Goal: Task Accomplishment & Management: Use online tool/utility

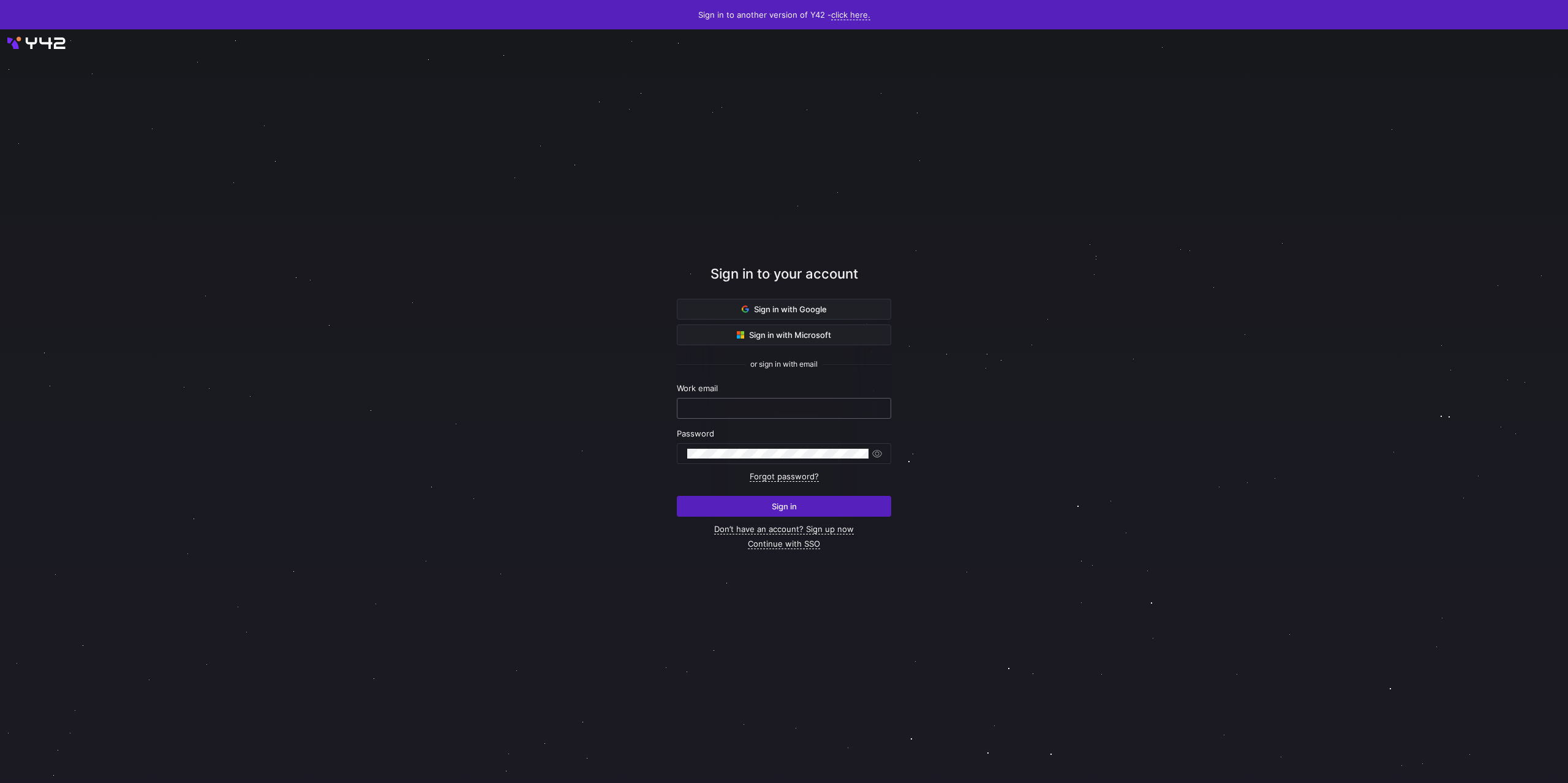
click at [773, 405] on input "text" at bounding box center [784, 408] width 194 height 10
type input "steven@sonar.software"
click at [677, 496] on button "Sign in" at bounding box center [783, 506] width 214 height 21
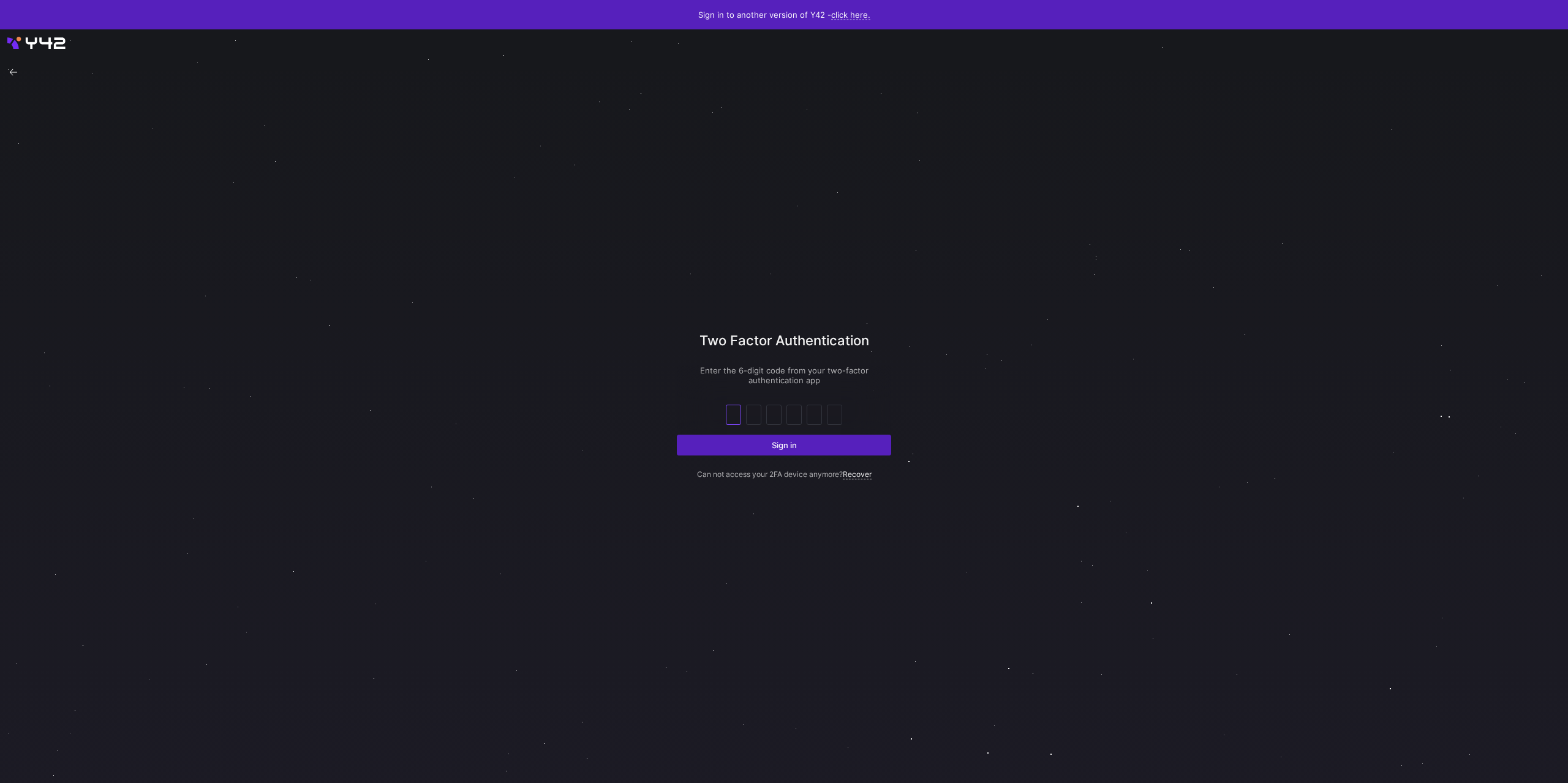
type input "5"
type input "4"
type input "7"
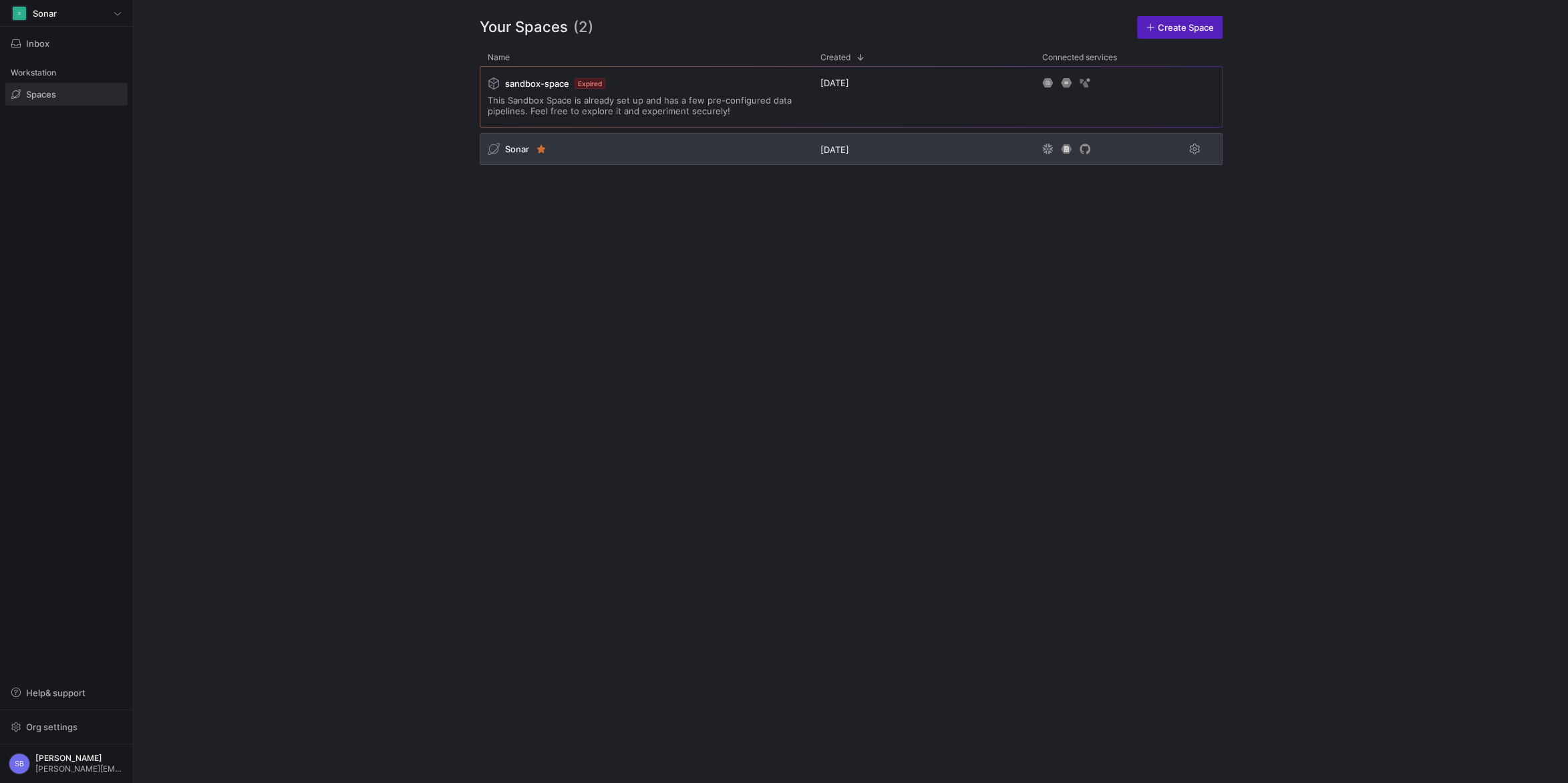
click at [513, 151] on span "Sonar" at bounding box center [517, 149] width 24 height 11
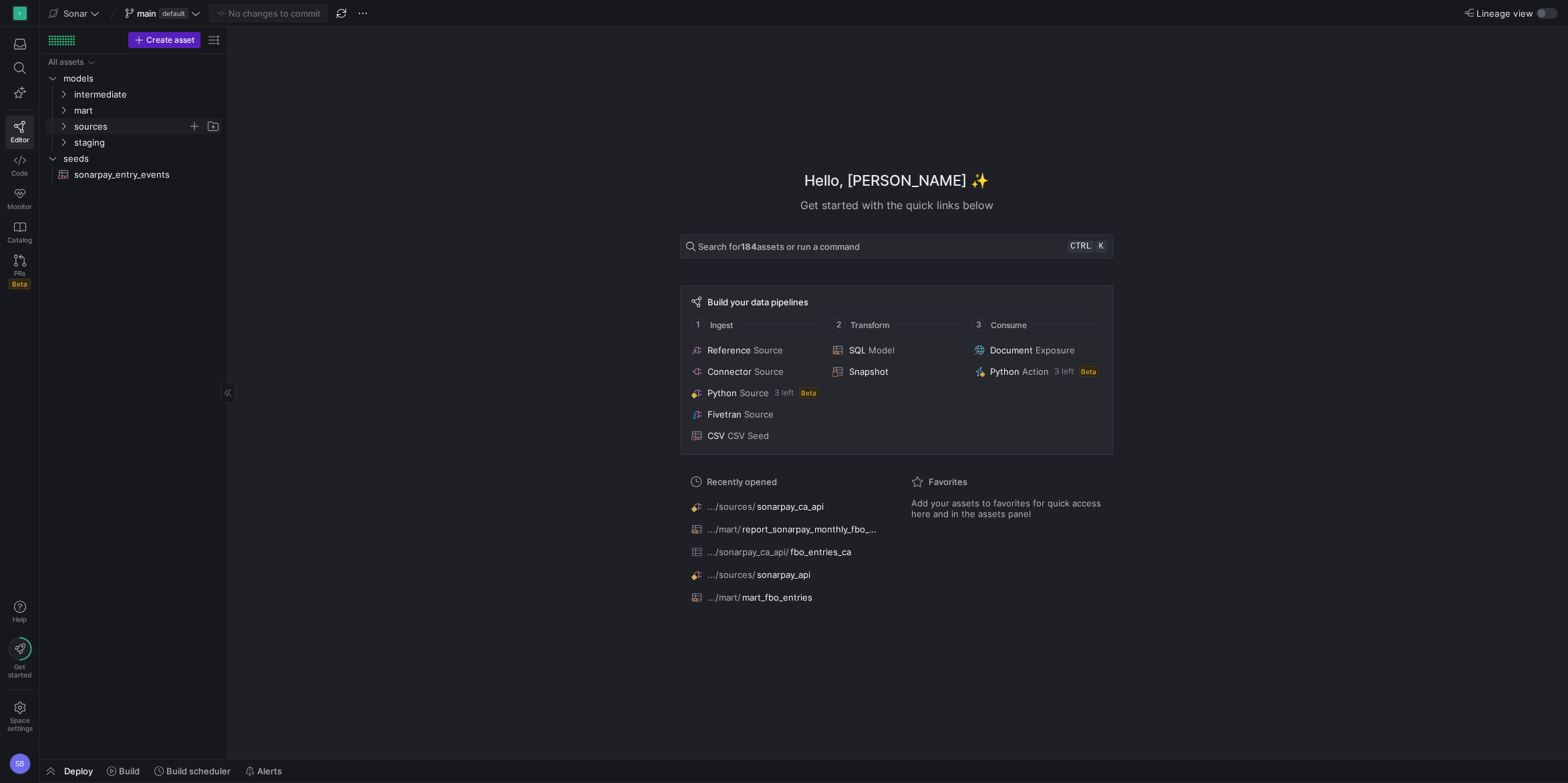
click at [67, 126] on icon "Press SPACE to select this row." at bounding box center [63, 126] width 10 height 8
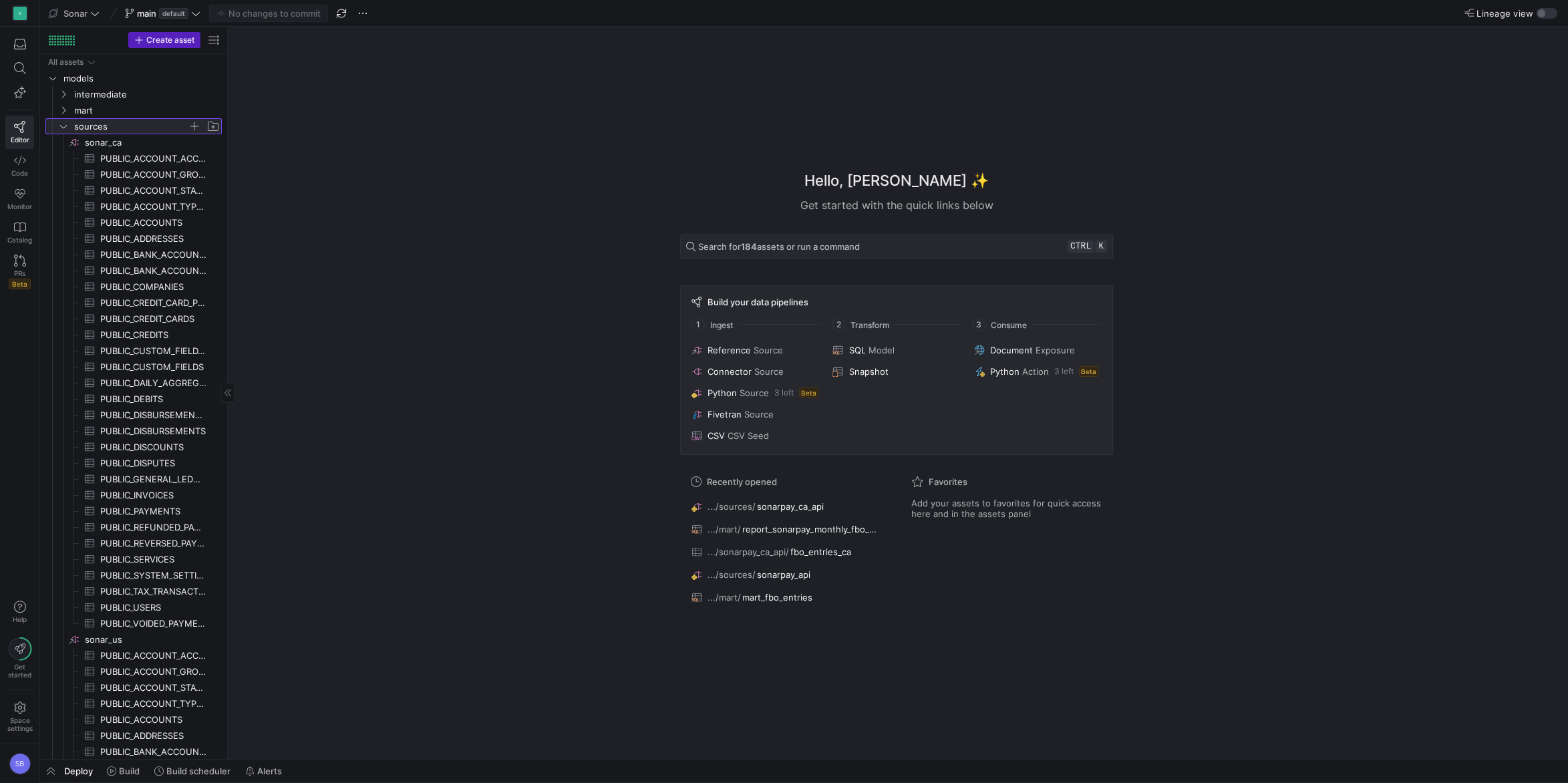
click at [66, 126] on icon at bounding box center [63, 126] width 10 height 8
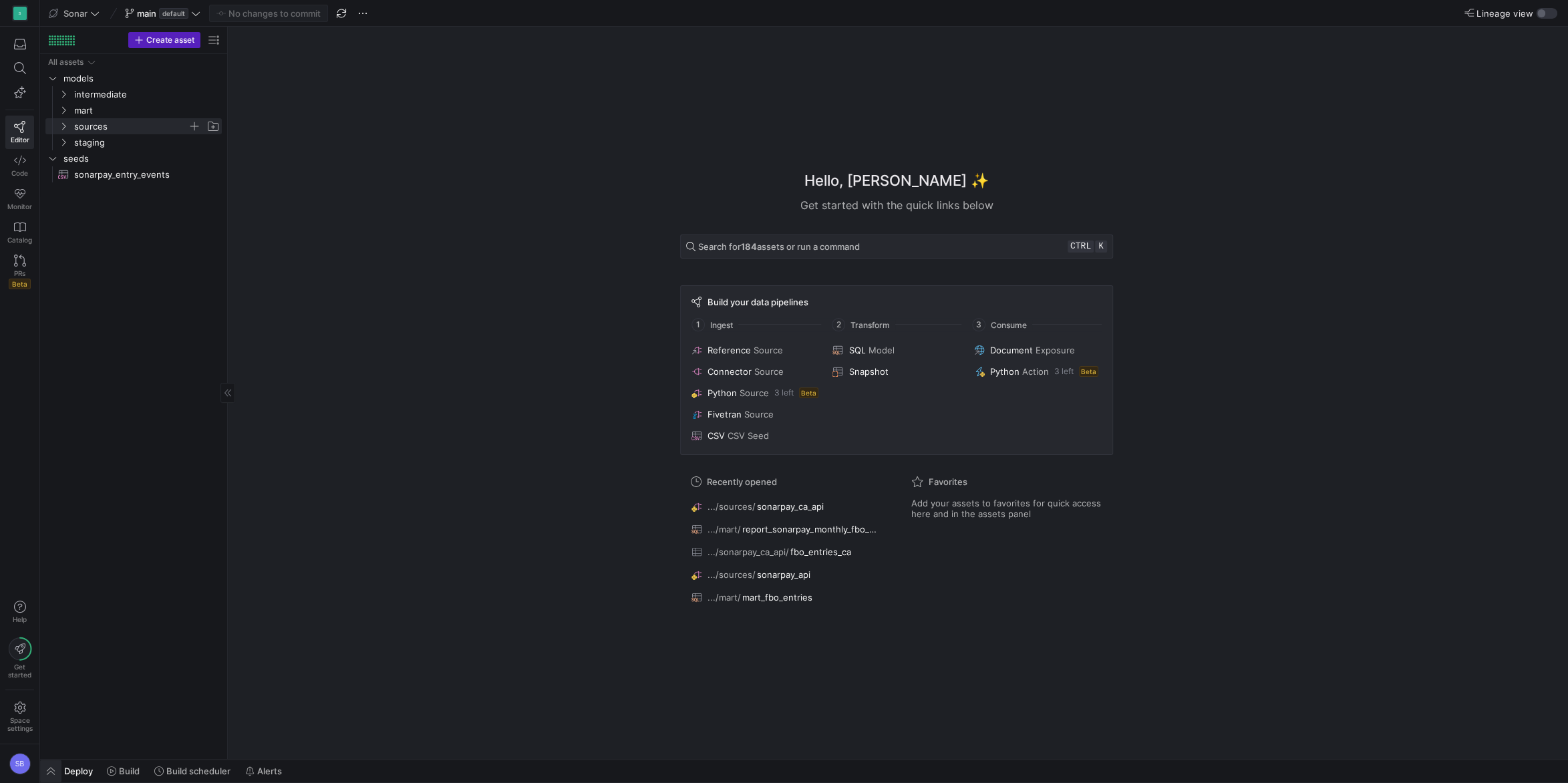
click at [56, 776] on span "button" at bounding box center [50, 770] width 21 height 23
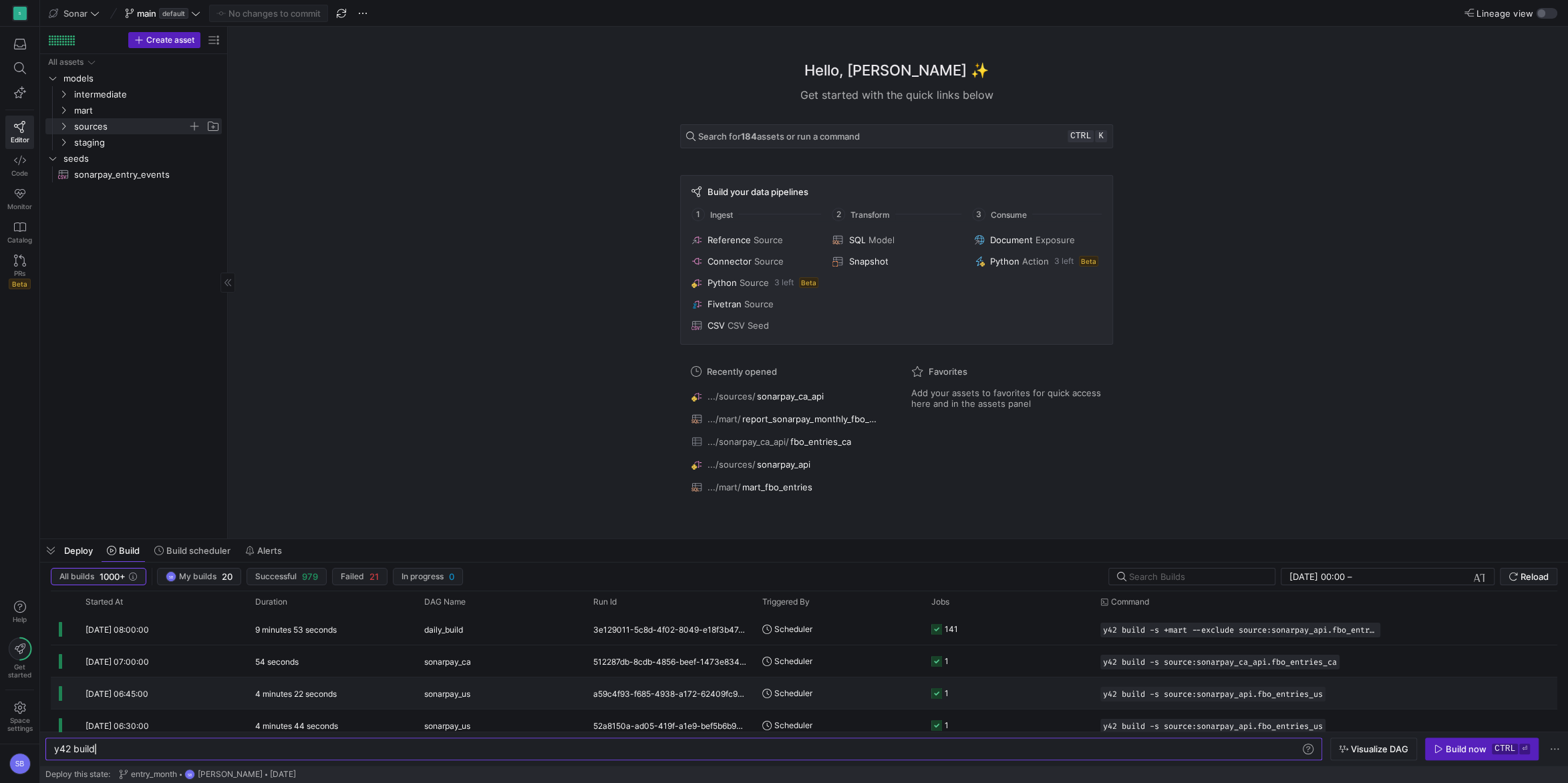
click at [388, 690] on div "4 minutes 22 seconds" at bounding box center [331, 693] width 169 height 32
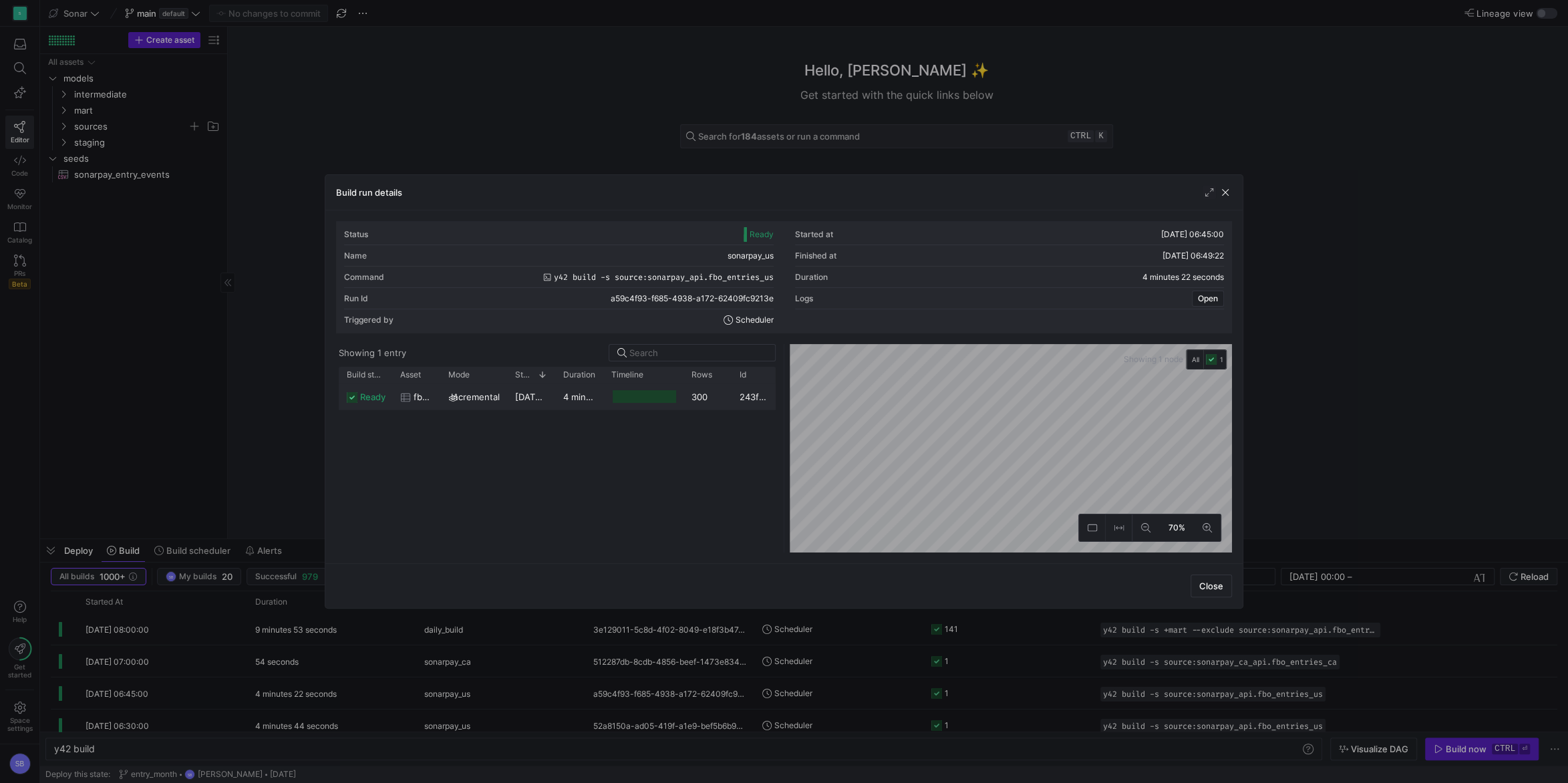
click at [573, 401] on y42-duration "4 minutes 19 seconds" at bounding box center [609, 396] width 91 height 11
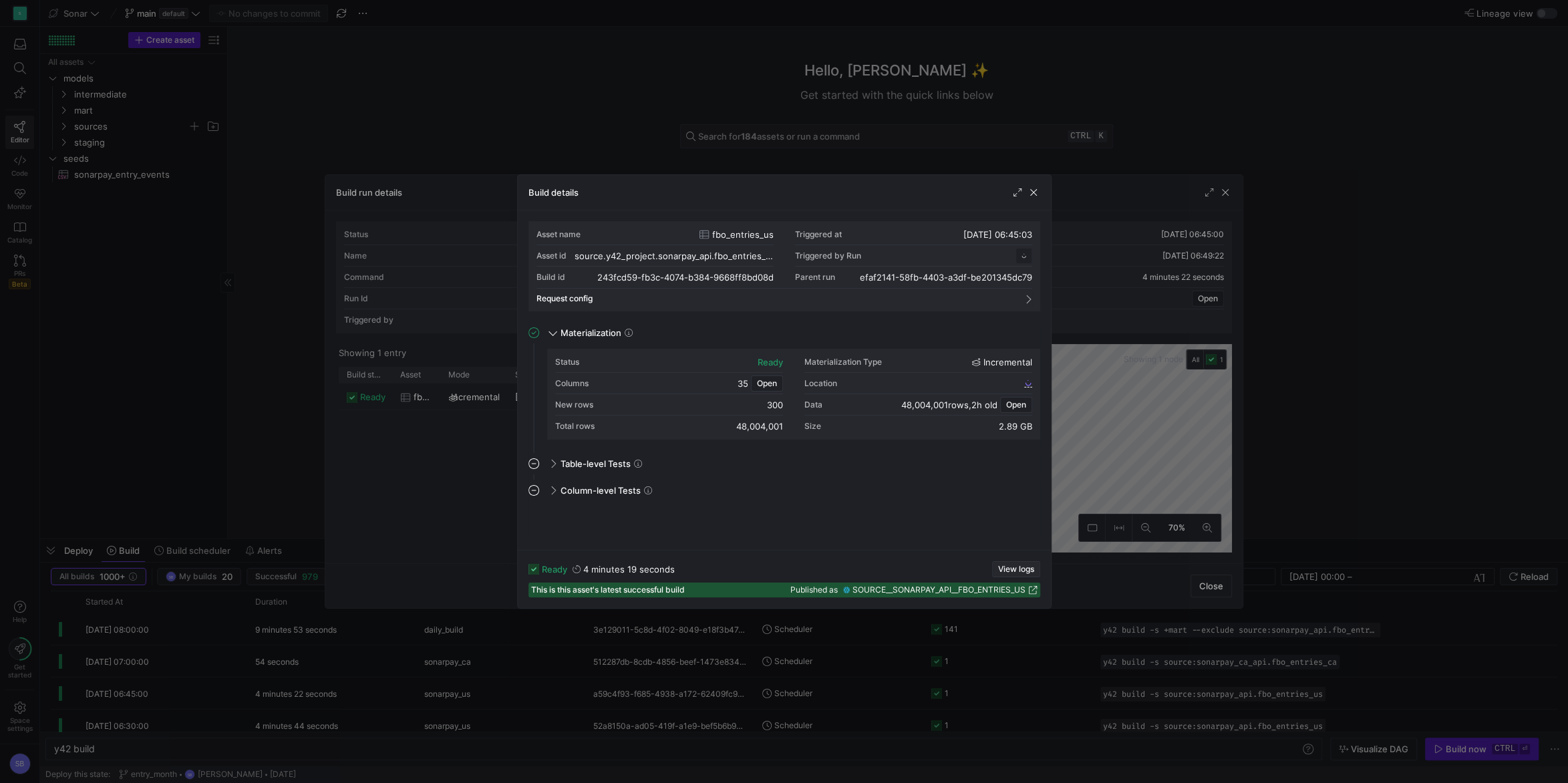
click at [1031, 570] on span "View logs" at bounding box center [1016, 569] width 36 height 10
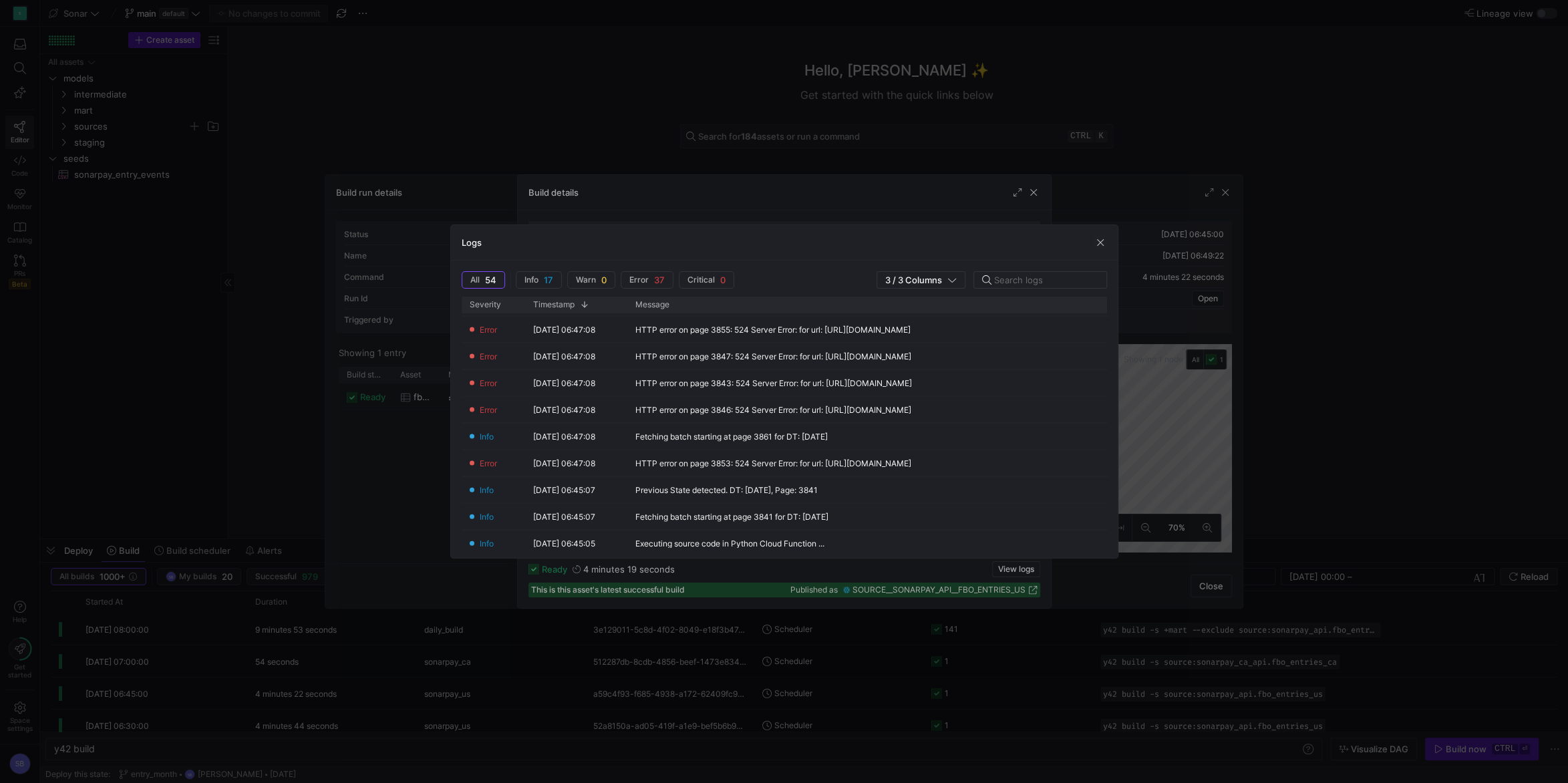
click at [1094, 235] on div "Logs" at bounding box center [784, 243] width 667 height 35
click at [1103, 239] on span "button" at bounding box center [1100, 242] width 13 height 13
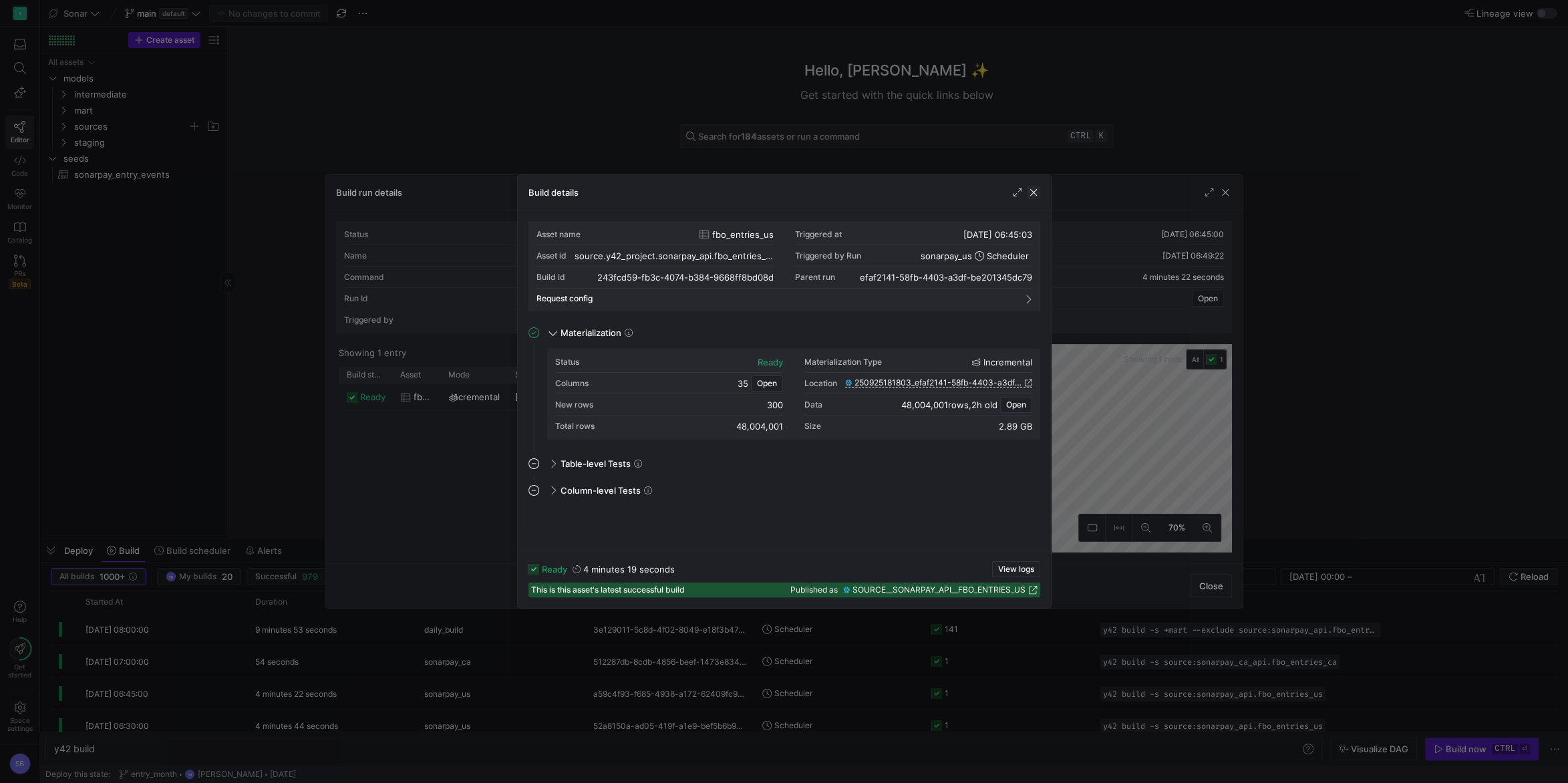
click at [1033, 197] on span "button" at bounding box center [1033, 192] width 13 height 13
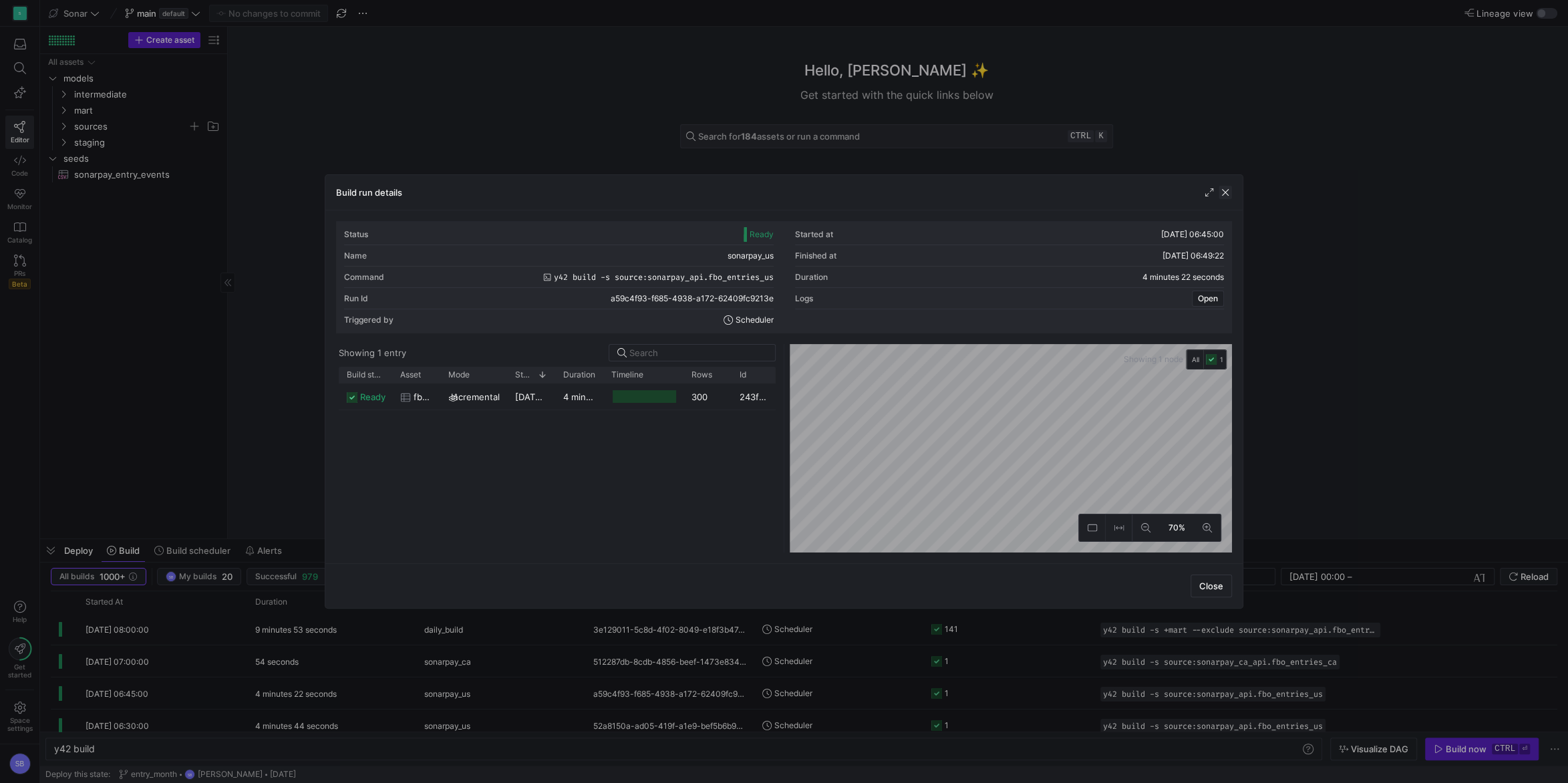
click at [1228, 193] on span "button" at bounding box center [1225, 192] width 13 height 13
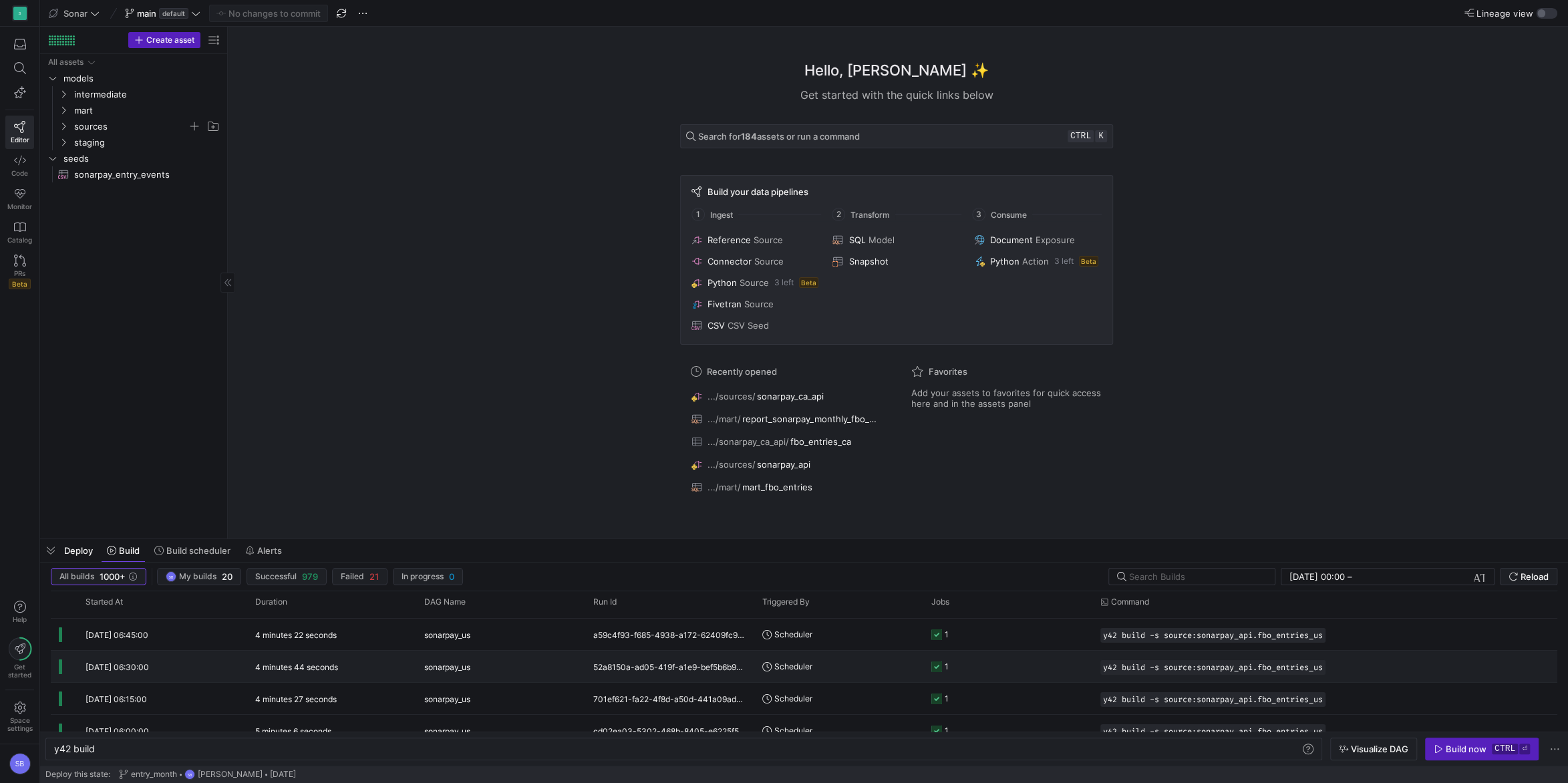
click at [331, 673] on div "4 minutes 44 seconds" at bounding box center [331, 666] width 169 height 32
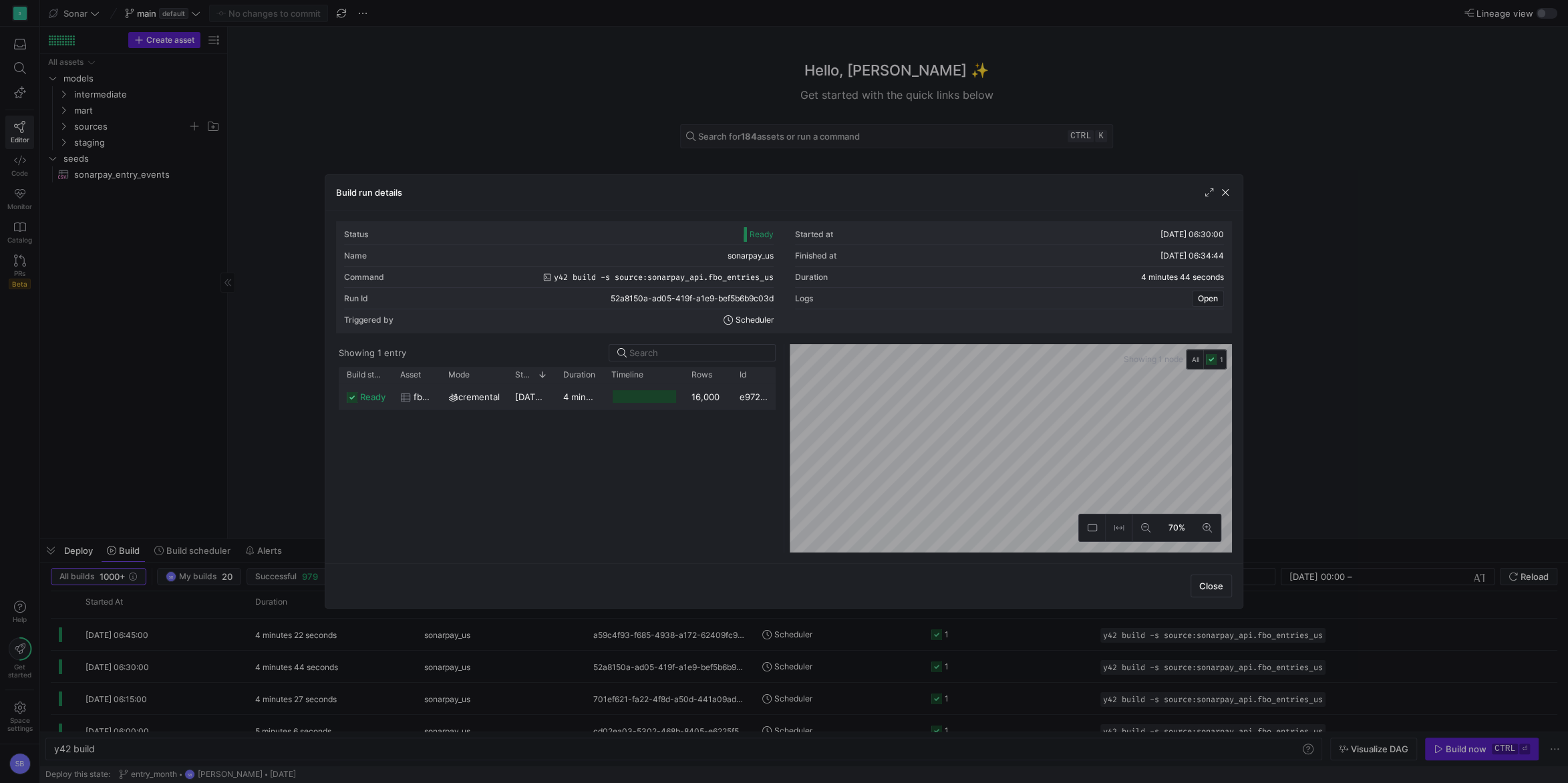
click at [585, 399] on y42-duration "4 minutes 41 seconds" at bounding box center [609, 396] width 91 height 11
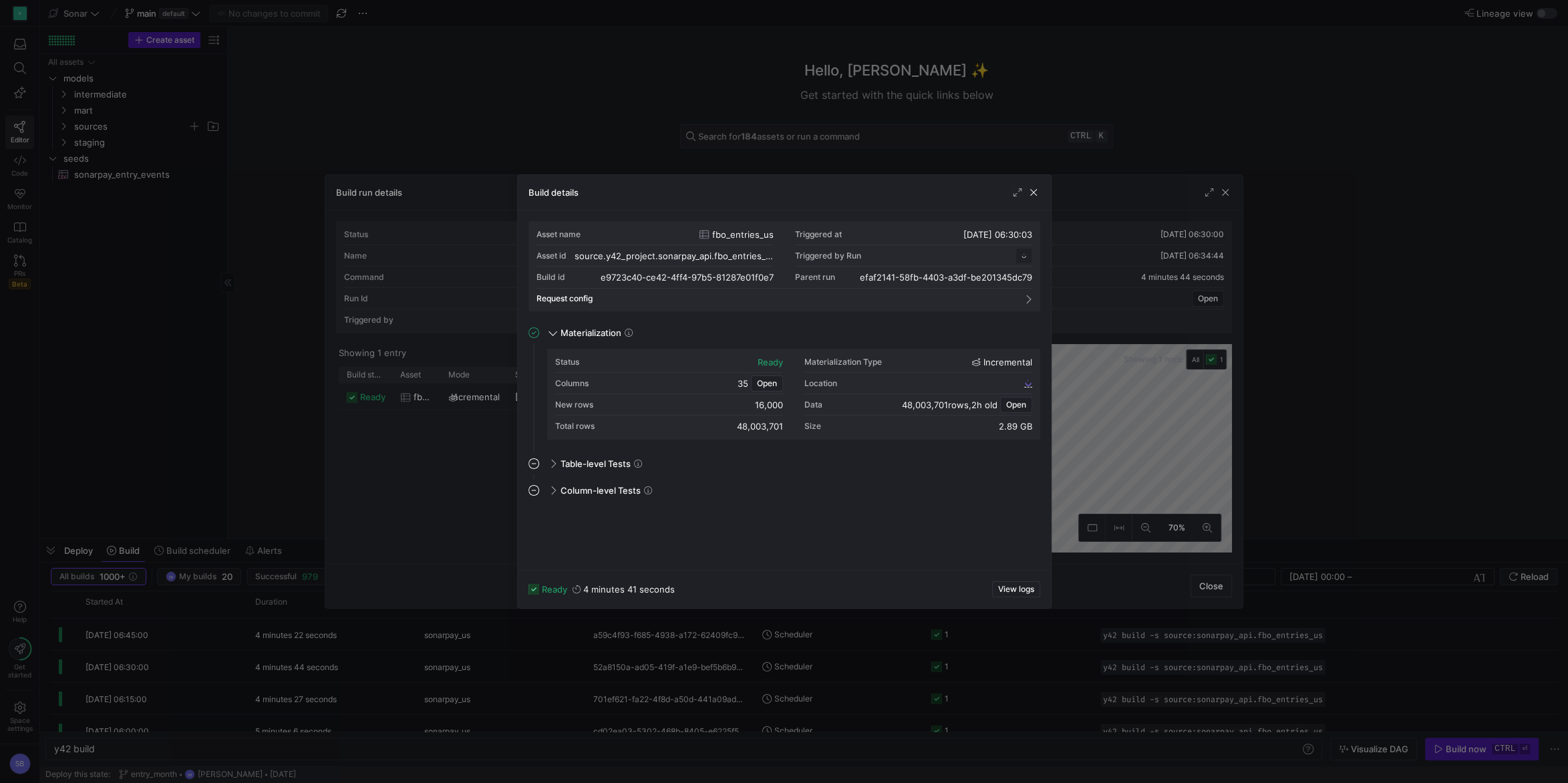
click at [1016, 600] on div "ready 4 minutes 41 seconds View logs" at bounding box center [784, 589] width 533 height 38
click at [1011, 587] on span "View logs" at bounding box center [1016, 589] width 36 height 10
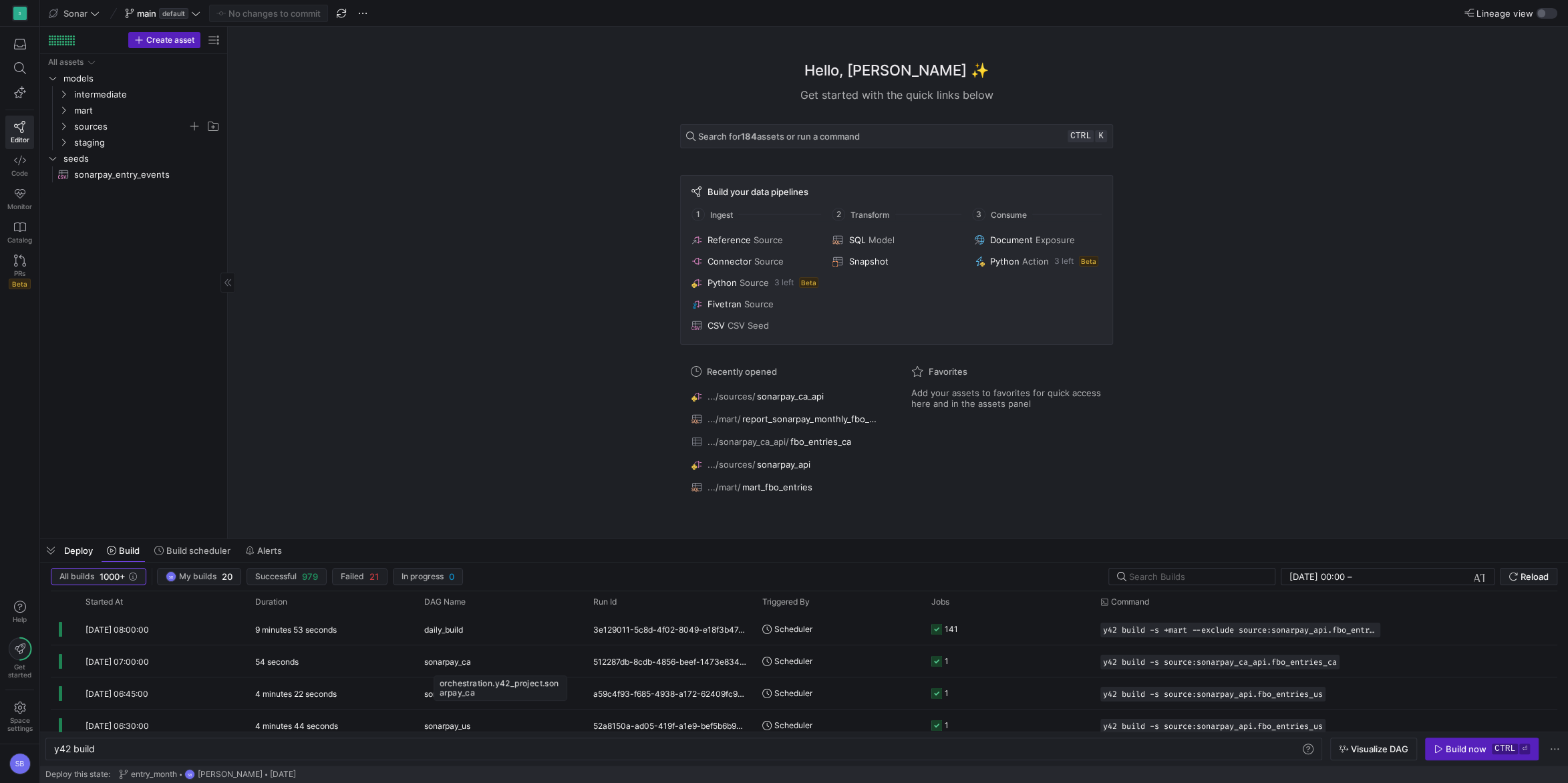
click at [500, 687] on div "orchestration.y42_project.sonarpay_ca" at bounding box center [500, 688] width 133 height 25
click at [404, 692] on div "4 minutes 22 seconds" at bounding box center [331, 693] width 169 height 32
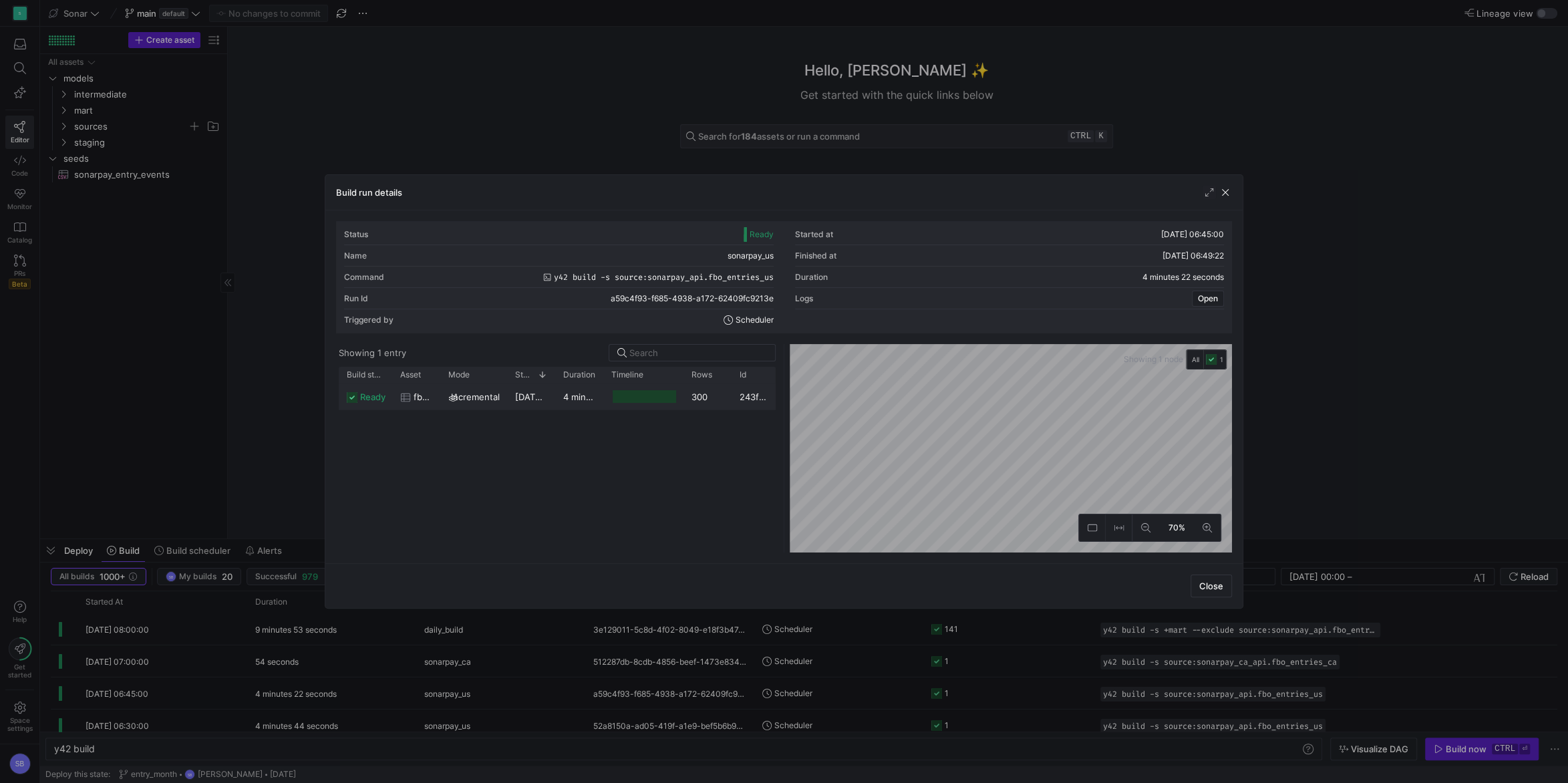
click at [594, 406] on div "4 minutes 19 seconds" at bounding box center [579, 396] width 48 height 26
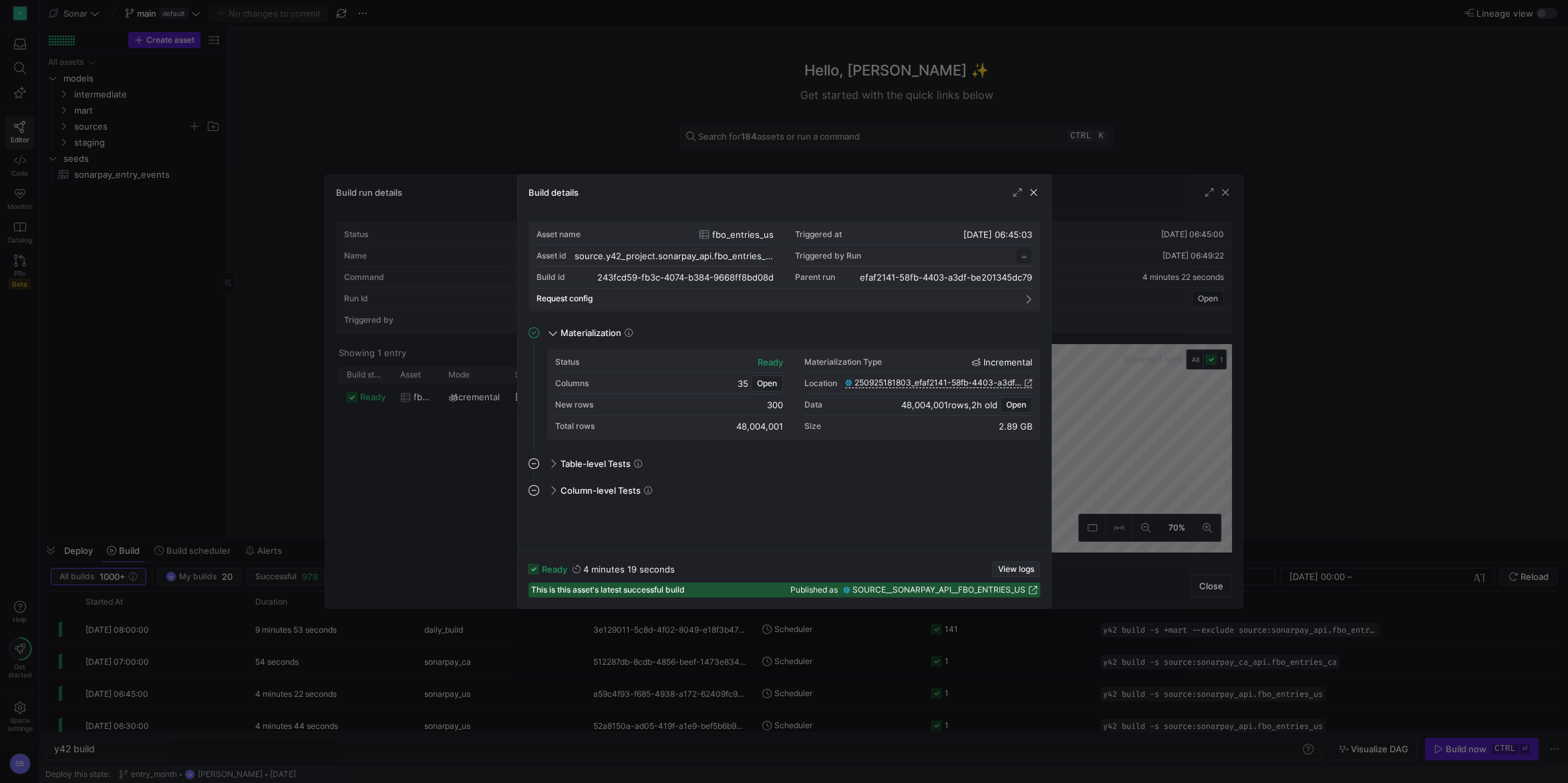
click at [1016, 571] on span "View logs" at bounding box center [1016, 569] width 36 height 10
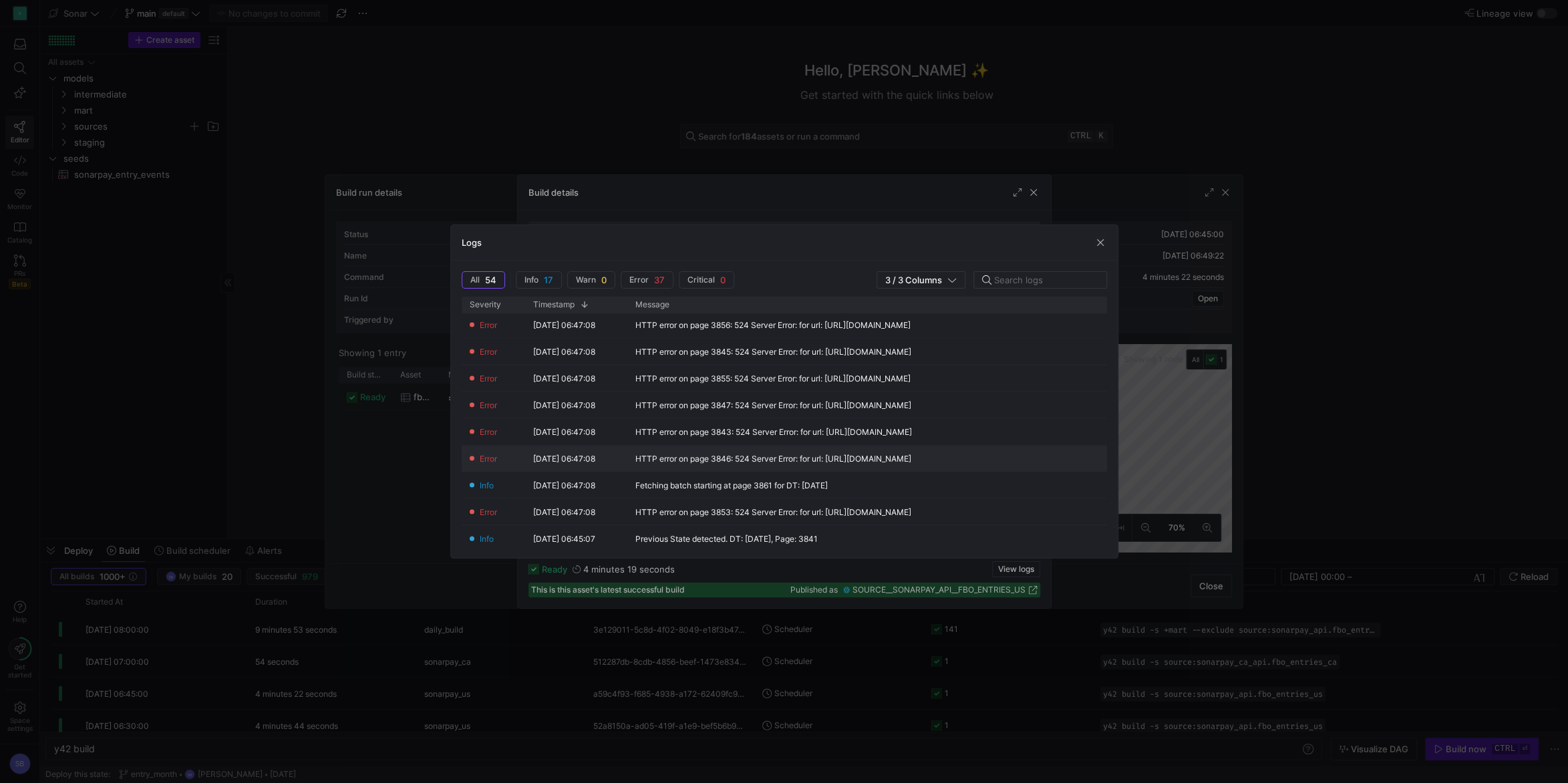
scroll to position [1112, 0]
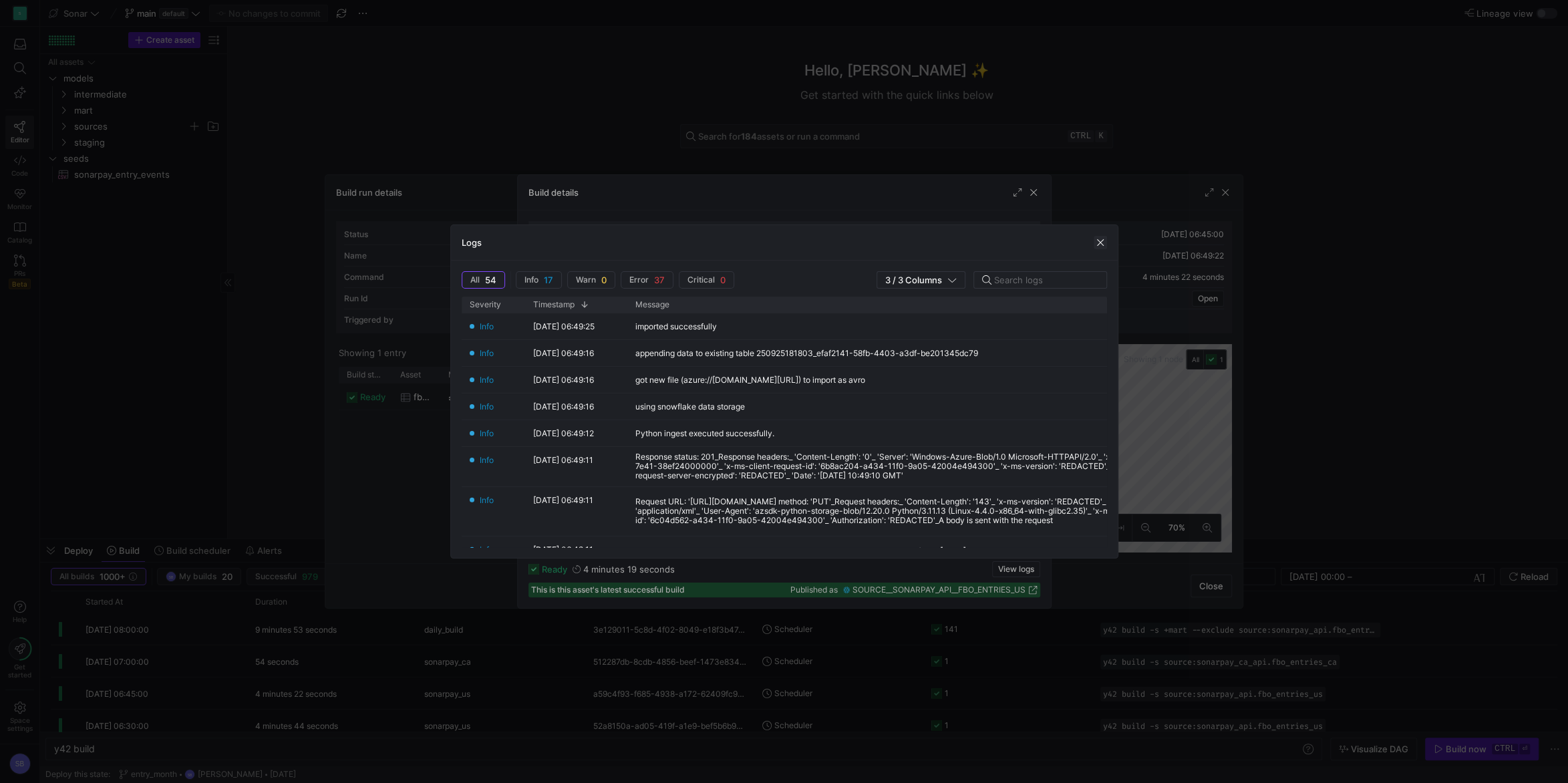
click at [1097, 239] on span "button" at bounding box center [1100, 242] width 13 height 13
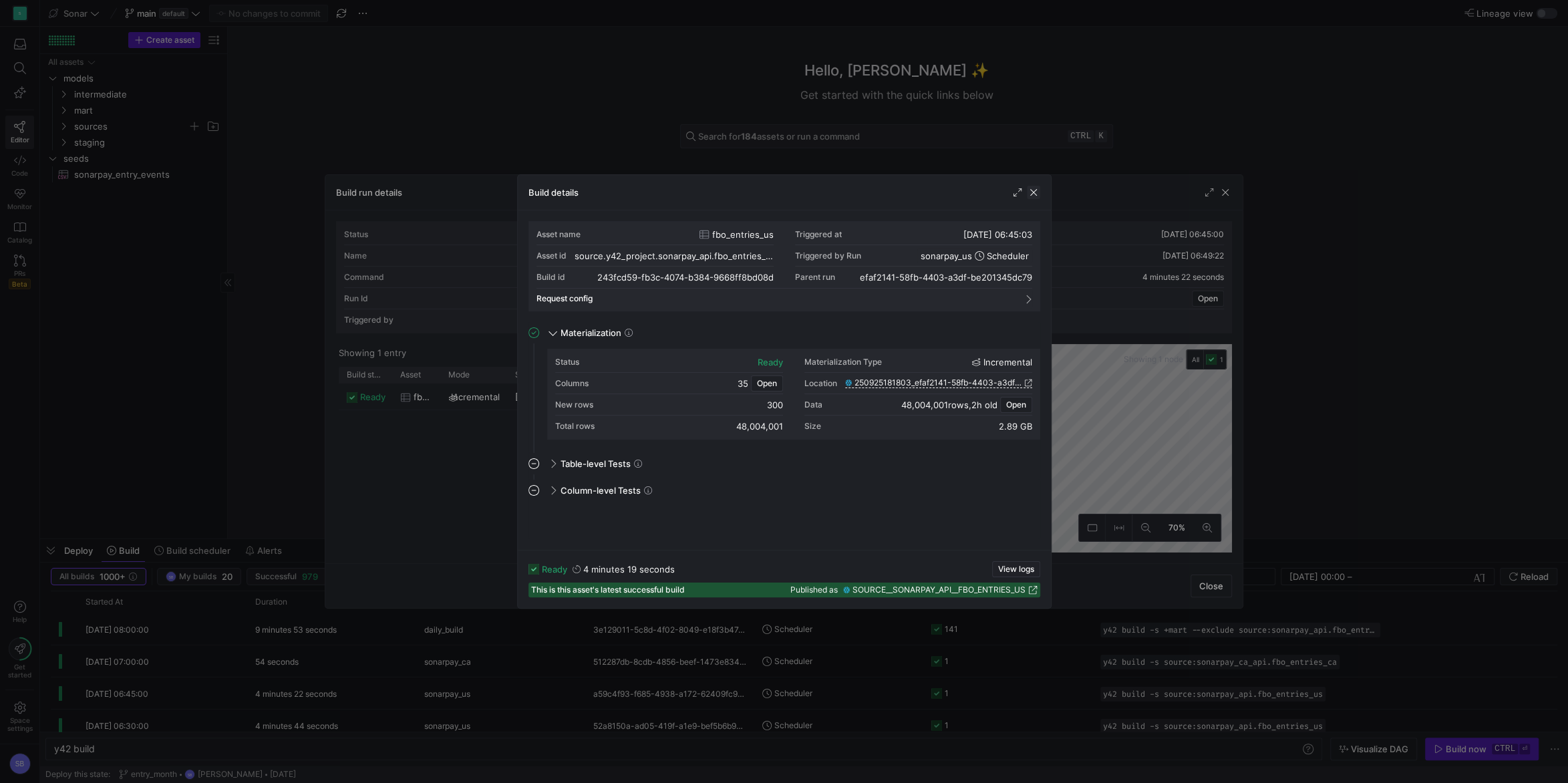
click at [1036, 195] on span "button" at bounding box center [1033, 192] width 13 height 13
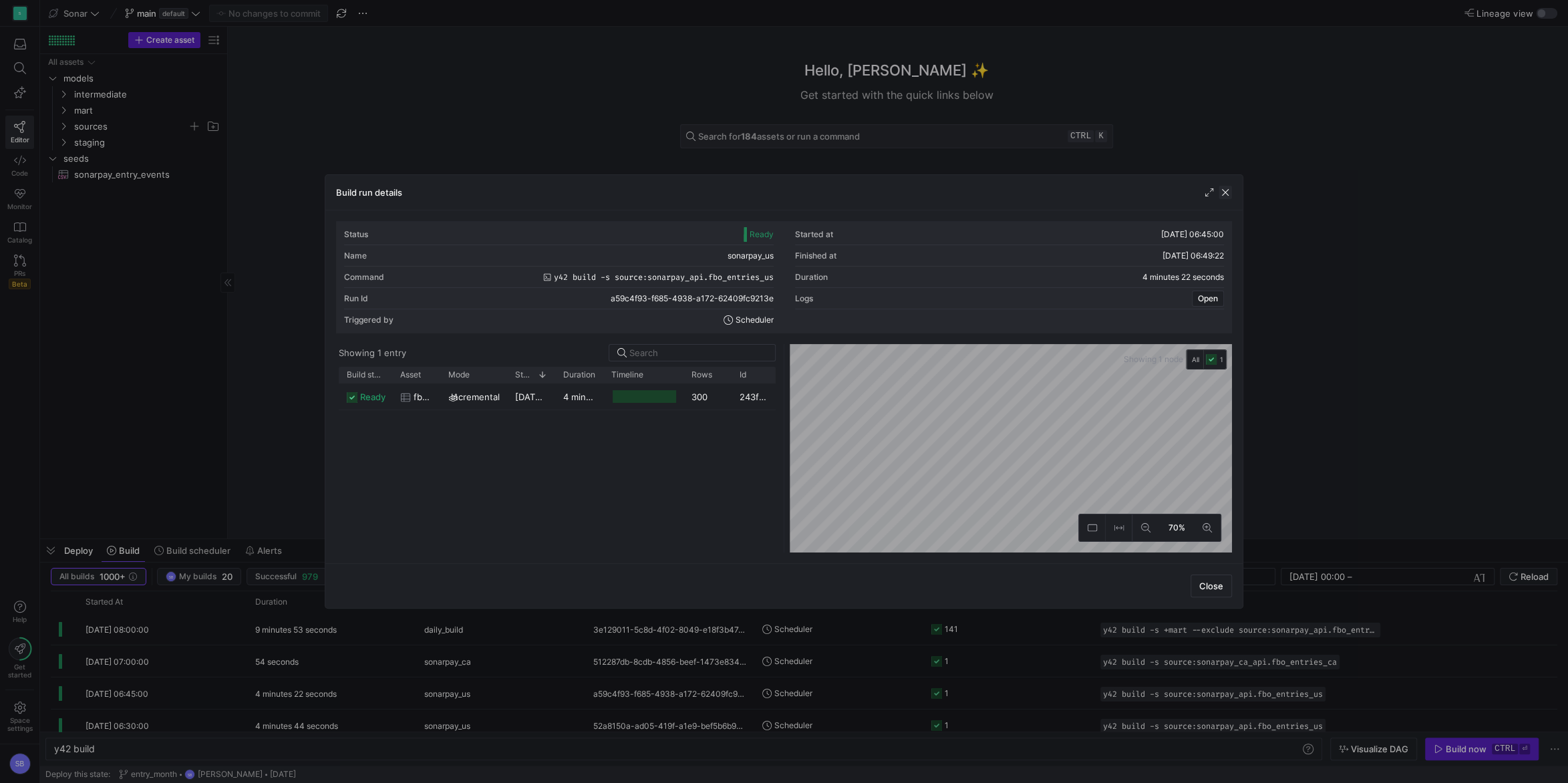
click at [1228, 188] on span "button" at bounding box center [1225, 192] width 13 height 13
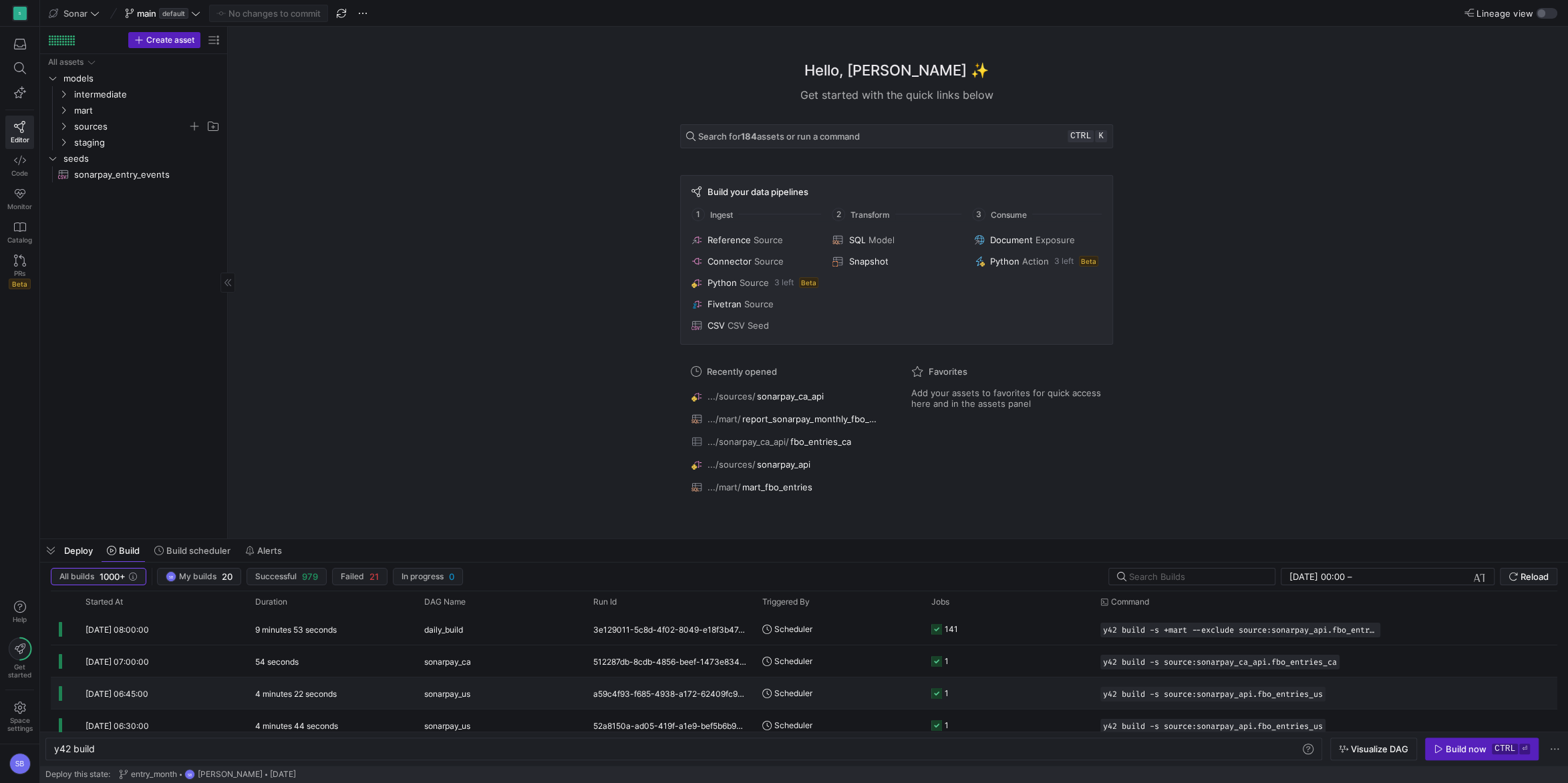
click at [485, 691] on div "sonarpay_us" at bounding box center [501, 694] width 153 height 32
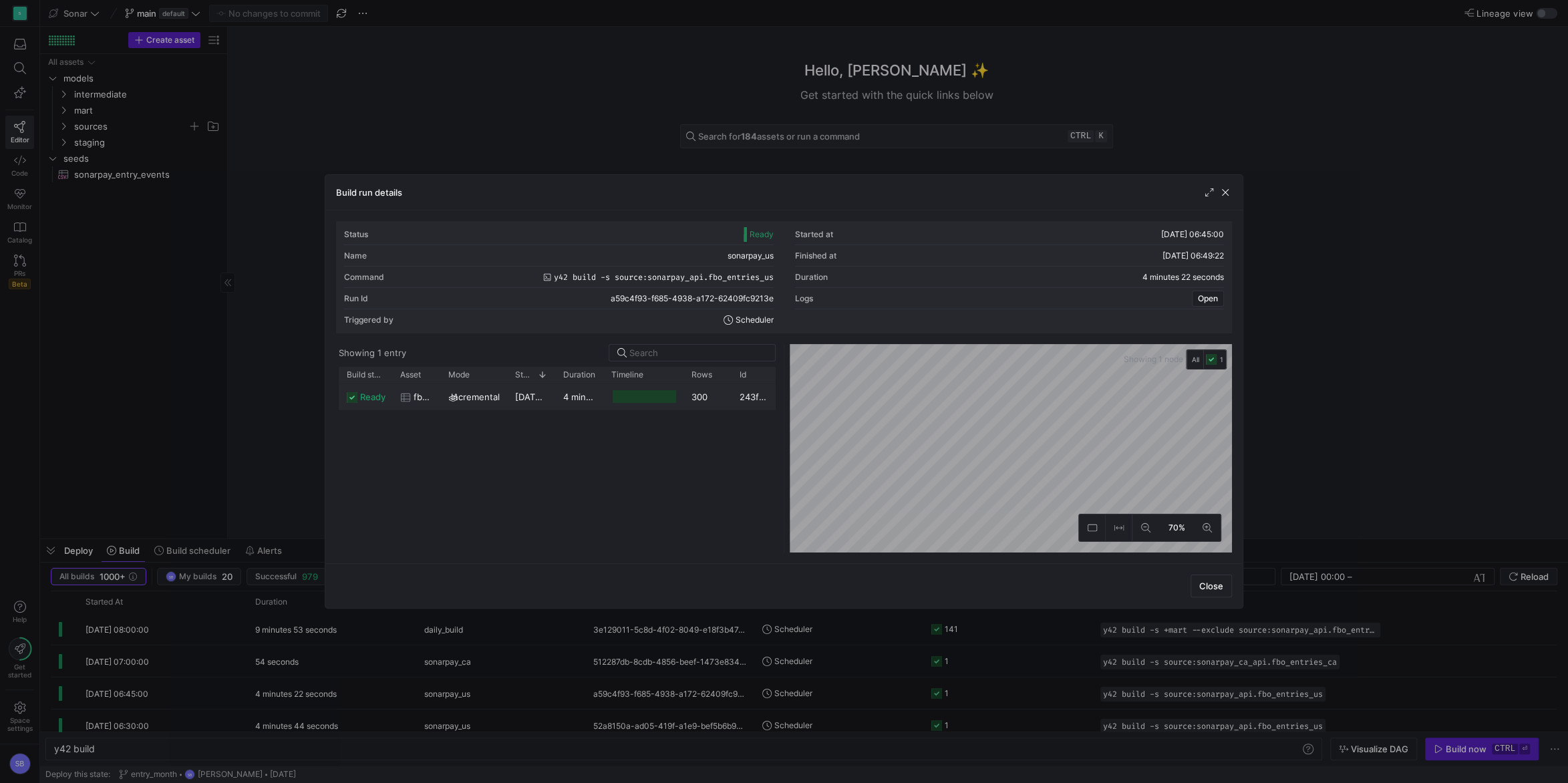
click at [529, 393] on span "08/10/25, 06:45:03" at bounding box center [549, 396] width 68 height 11
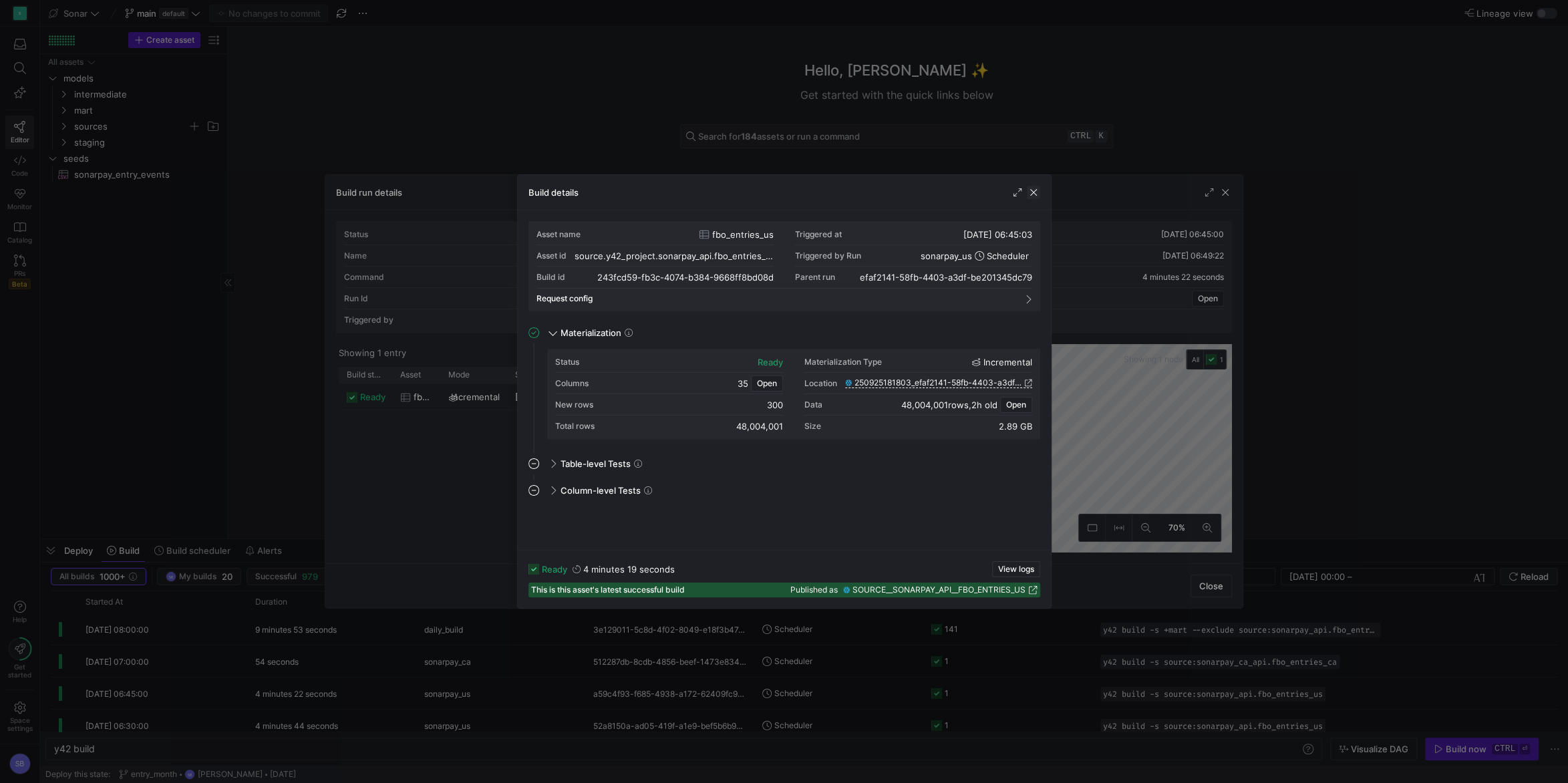
click at [1033, 195] on span "button" at bounding box center [1033, 192] width 13 height 13
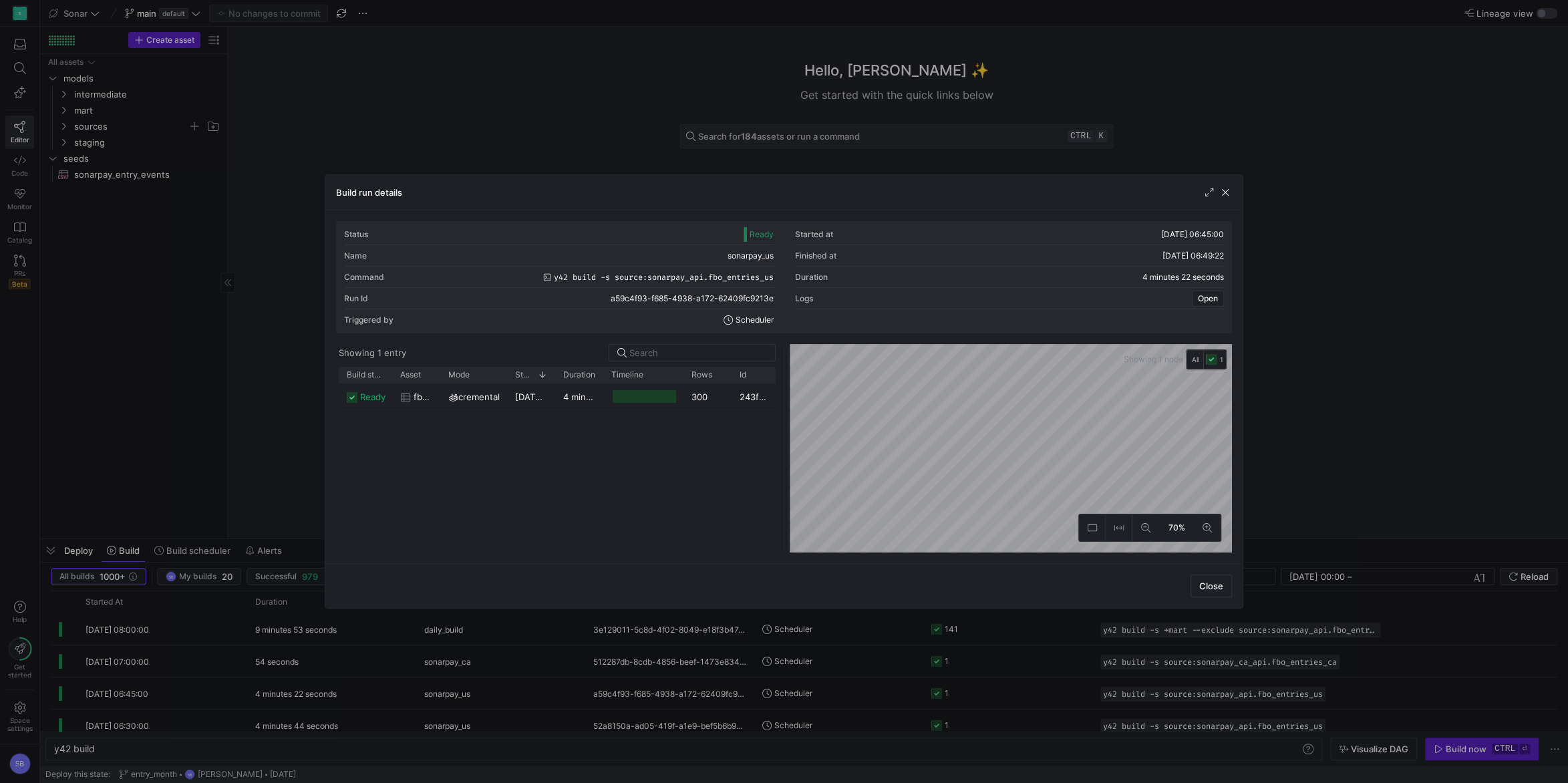
click at [1231, 190] on span "button" at bounding box center [1225, 192] width 13 height 13
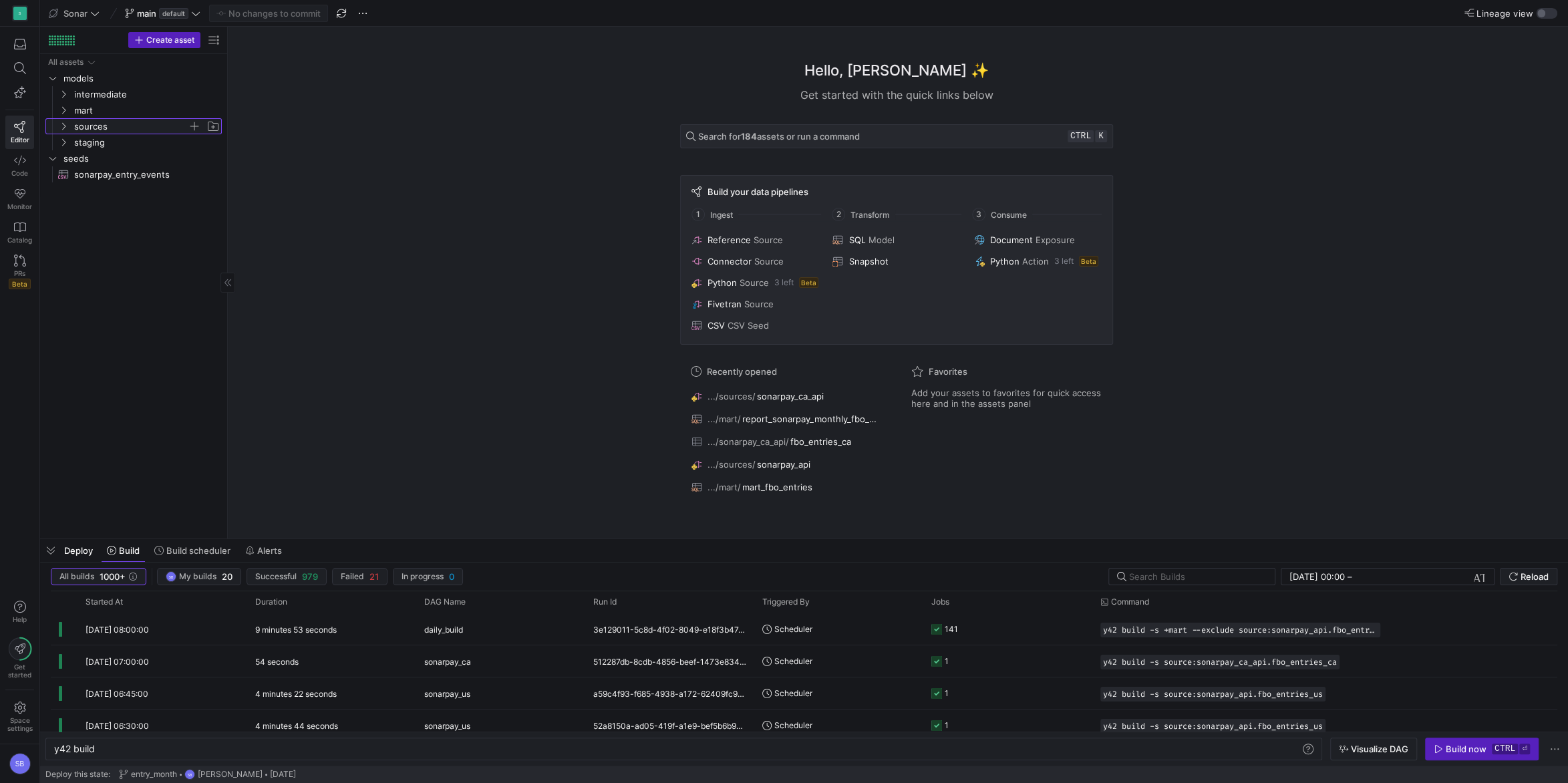
click at [61, 129] on icon "Press SPACE to select this row." at bounding box center [63, 126] width 10 height 8
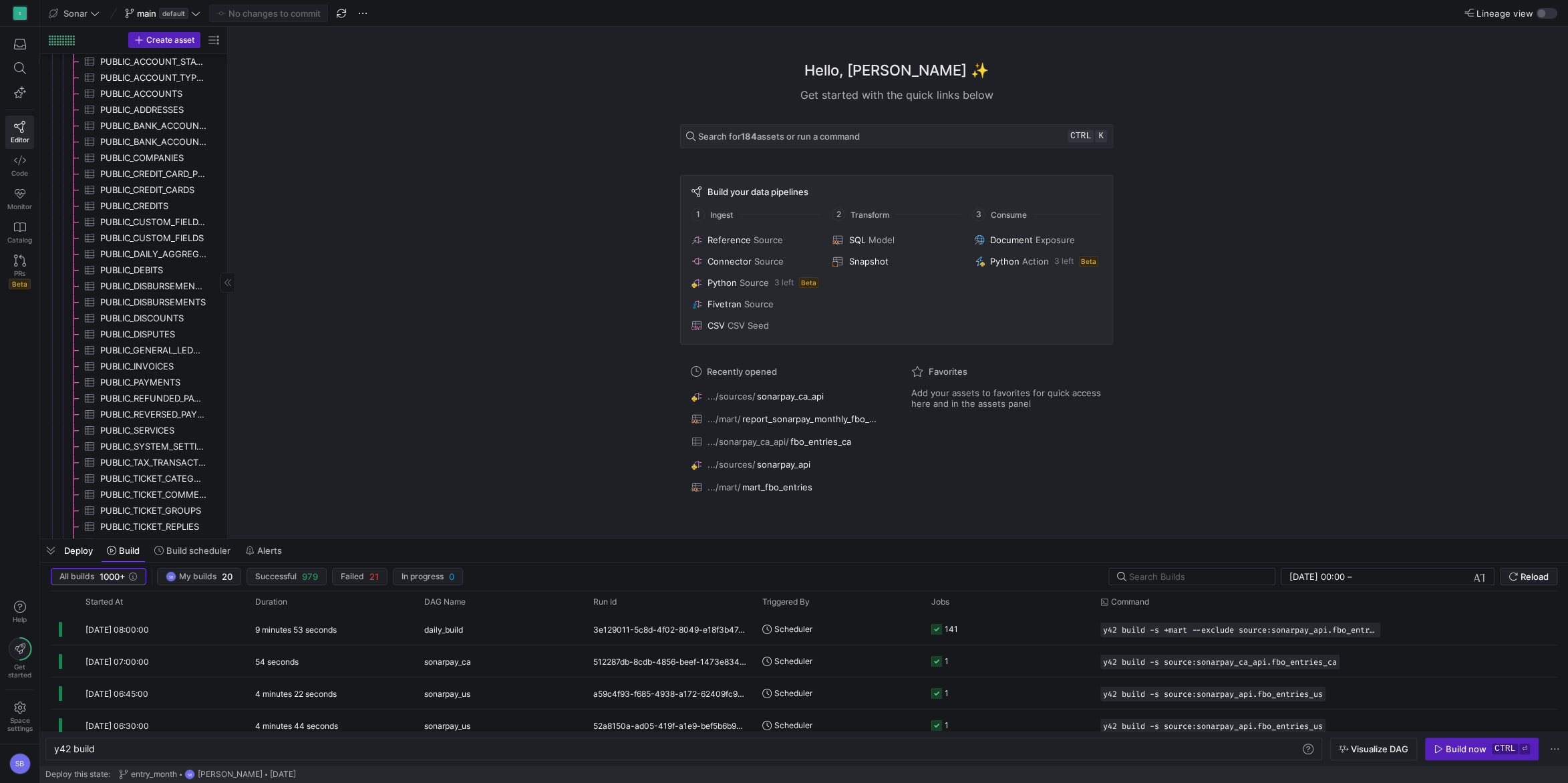
scroll to position [803, 0]
click at [130, 428] on span "sonarpay_api​​​​​​​​" at bounding box center [152, 429] width 135 height 15
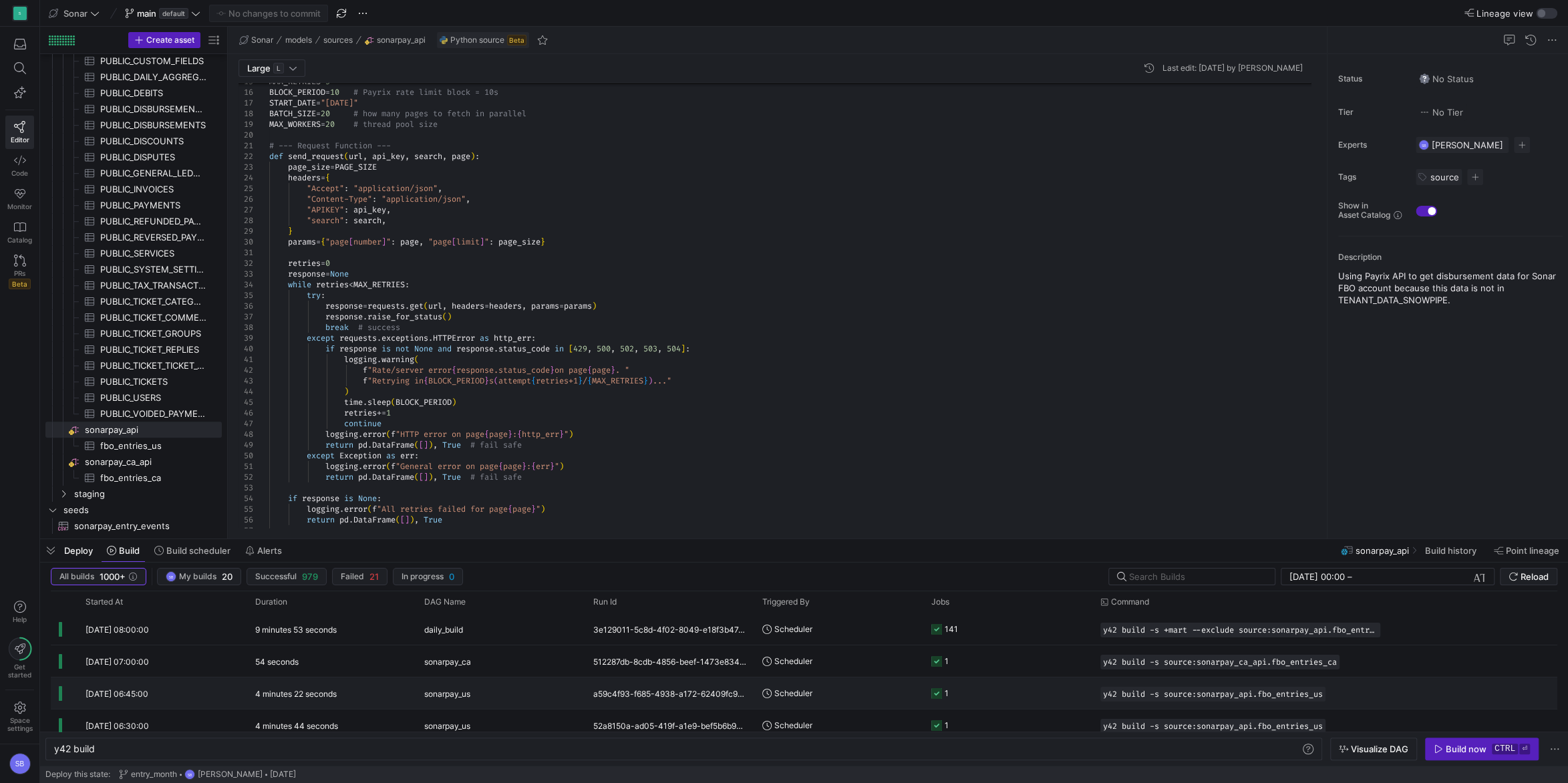
click at [398, 696] on div "4 minutes 22 seconds" at bounding box center [331, 693] width 169 height 32
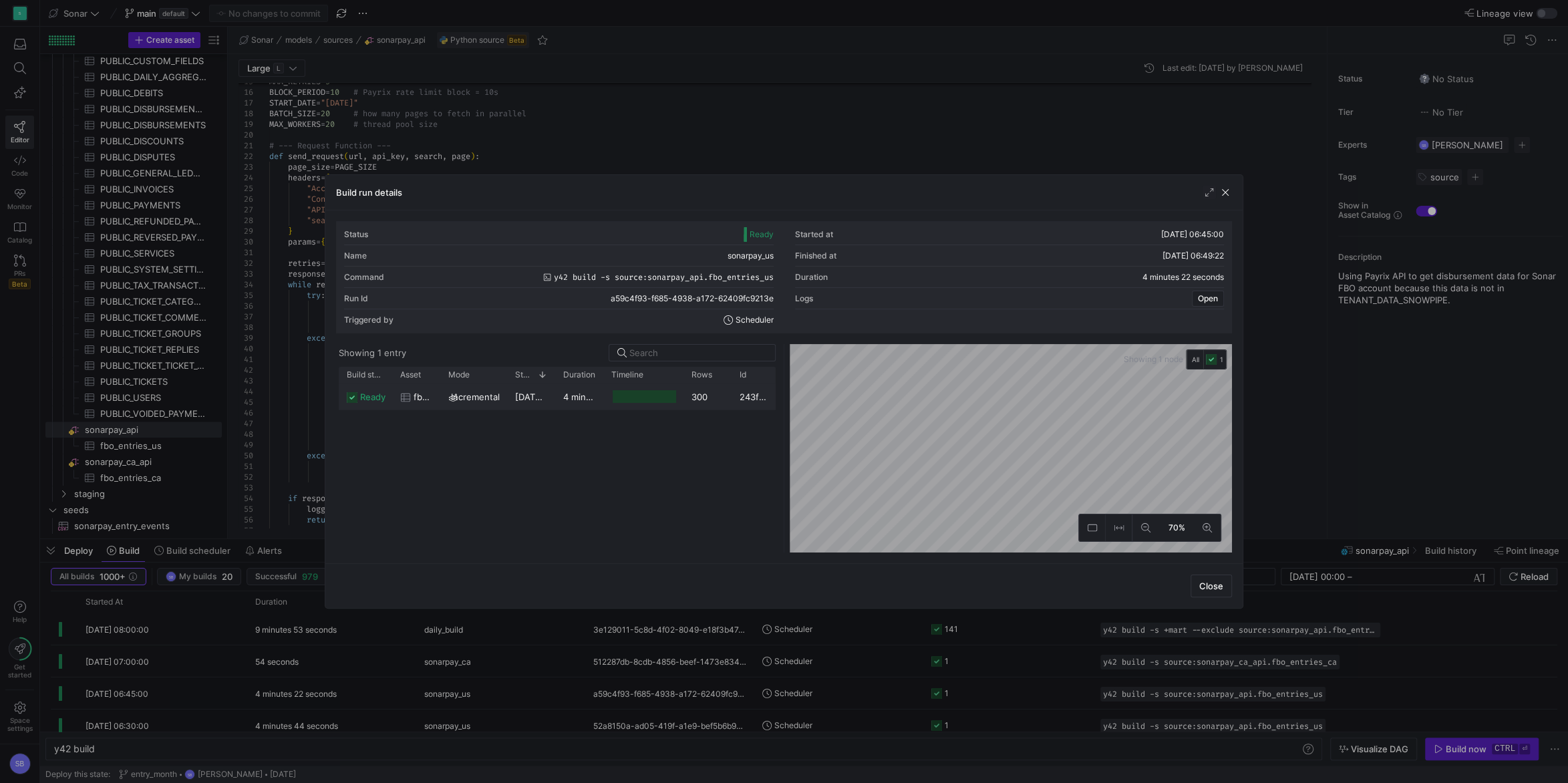
click at [562, 400] on div "4 minutes 19 seconds" at bounding box center [579, 396] width 48 height 26
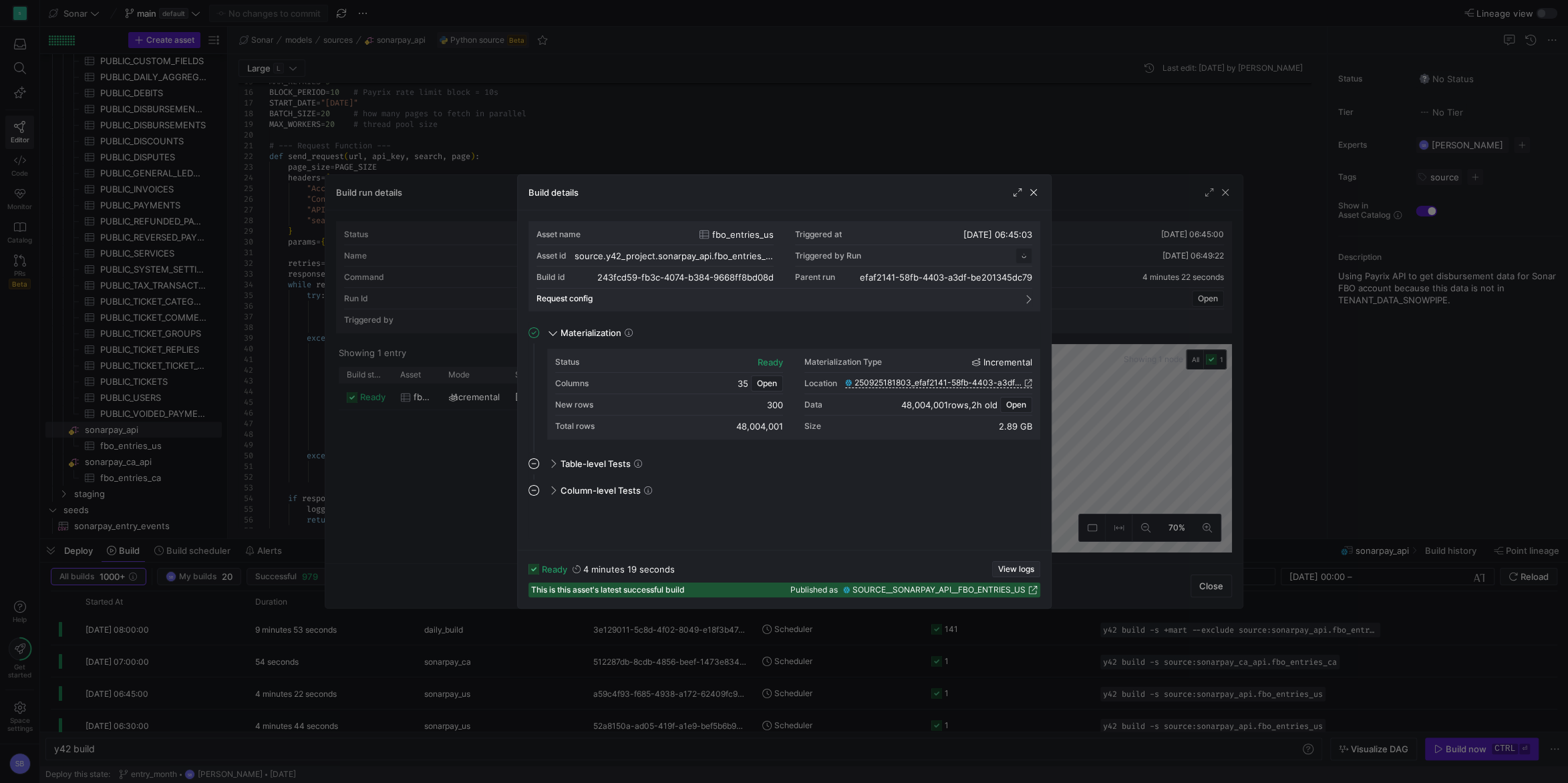
click at [1017, 571] on span "View logs" at bounding box center [1016, 569] width 36 height 10
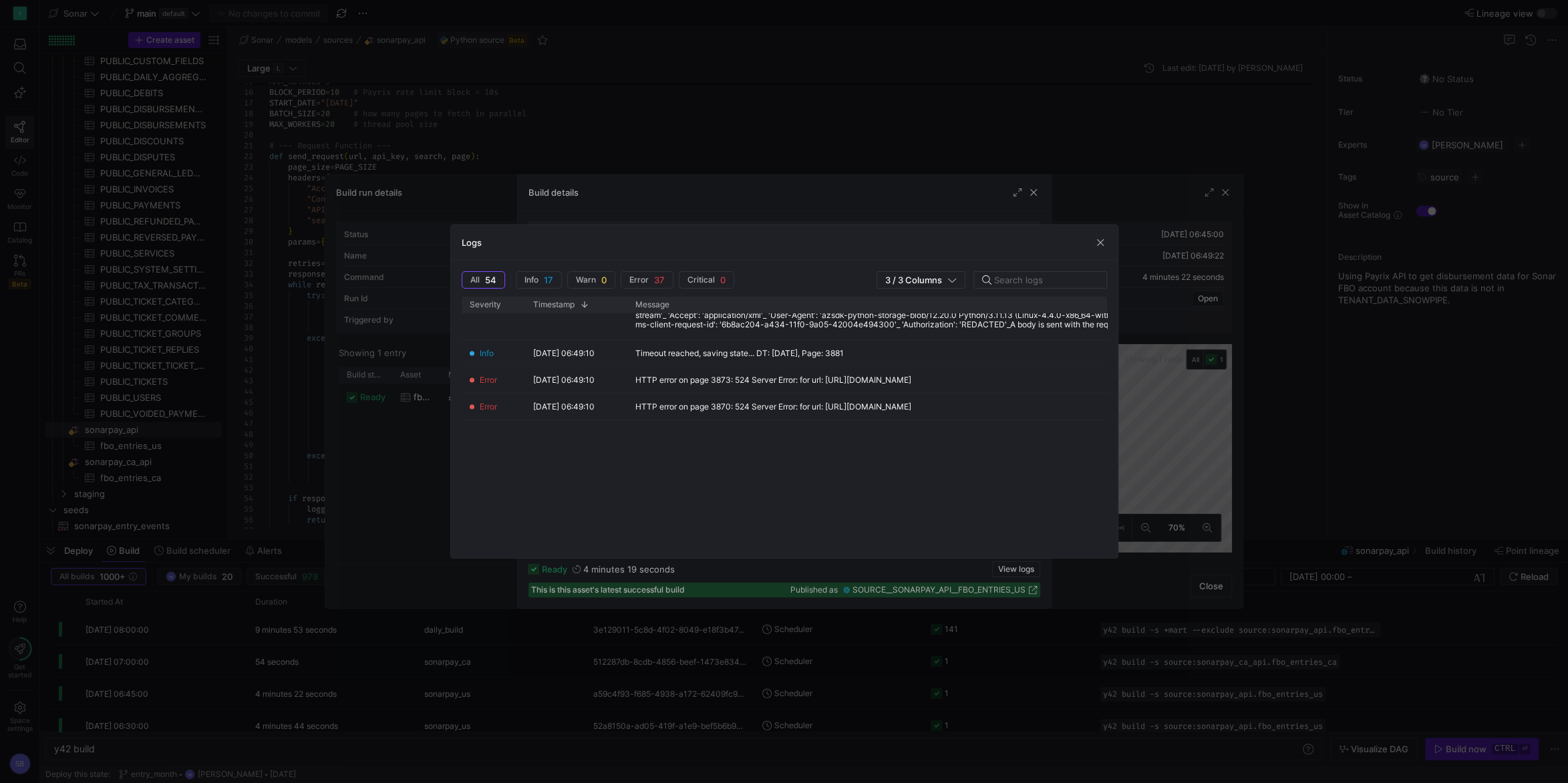
scroll to position [437, 0]
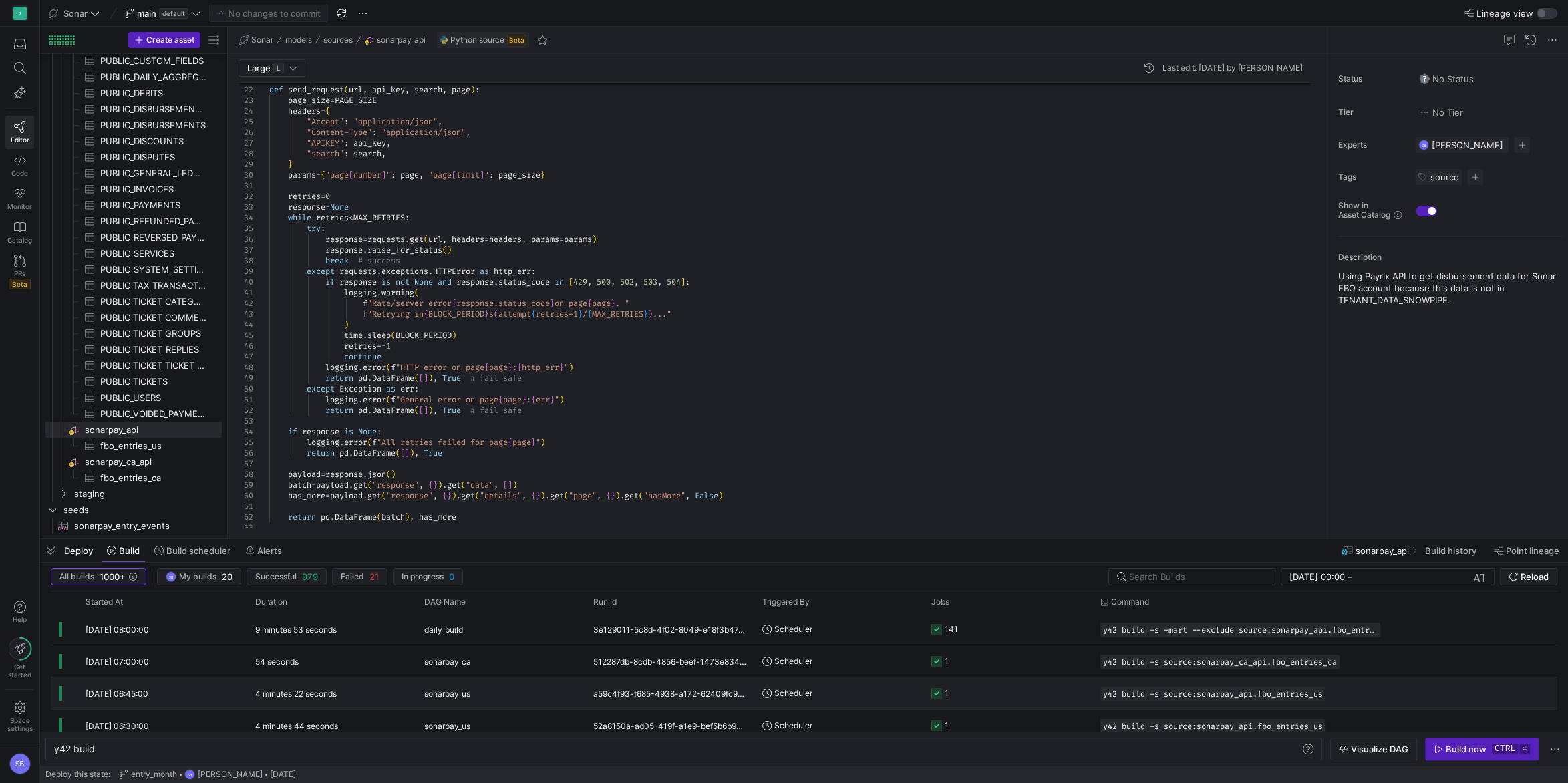
click at [418, 692] on div "sonarpay_us" at bounding box center [500, 693] width 169 height 32
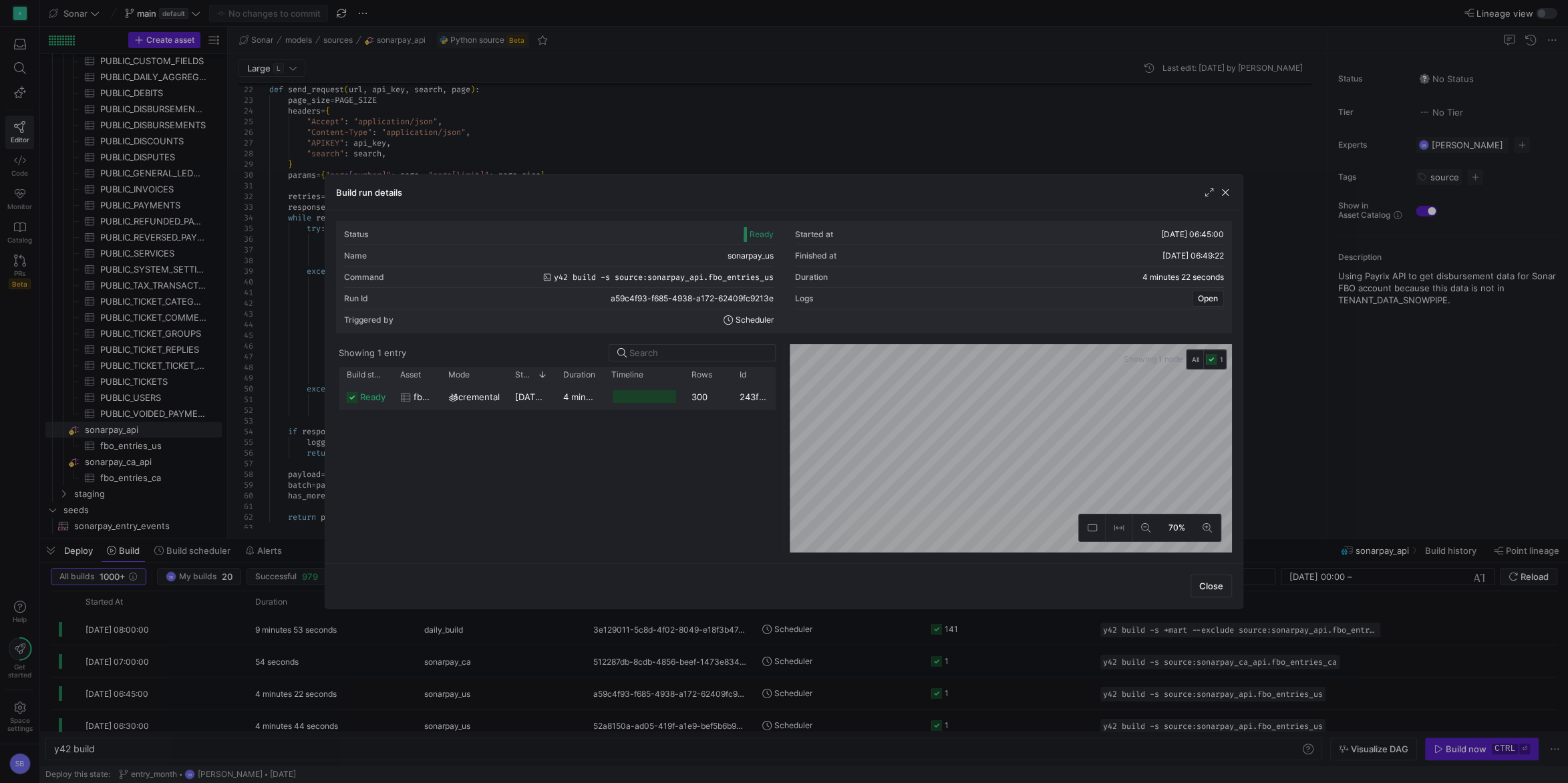
click at [511, 398] on div "08/10/25, 06:45:03" at bounding box center [530, 396] width 48 height 26
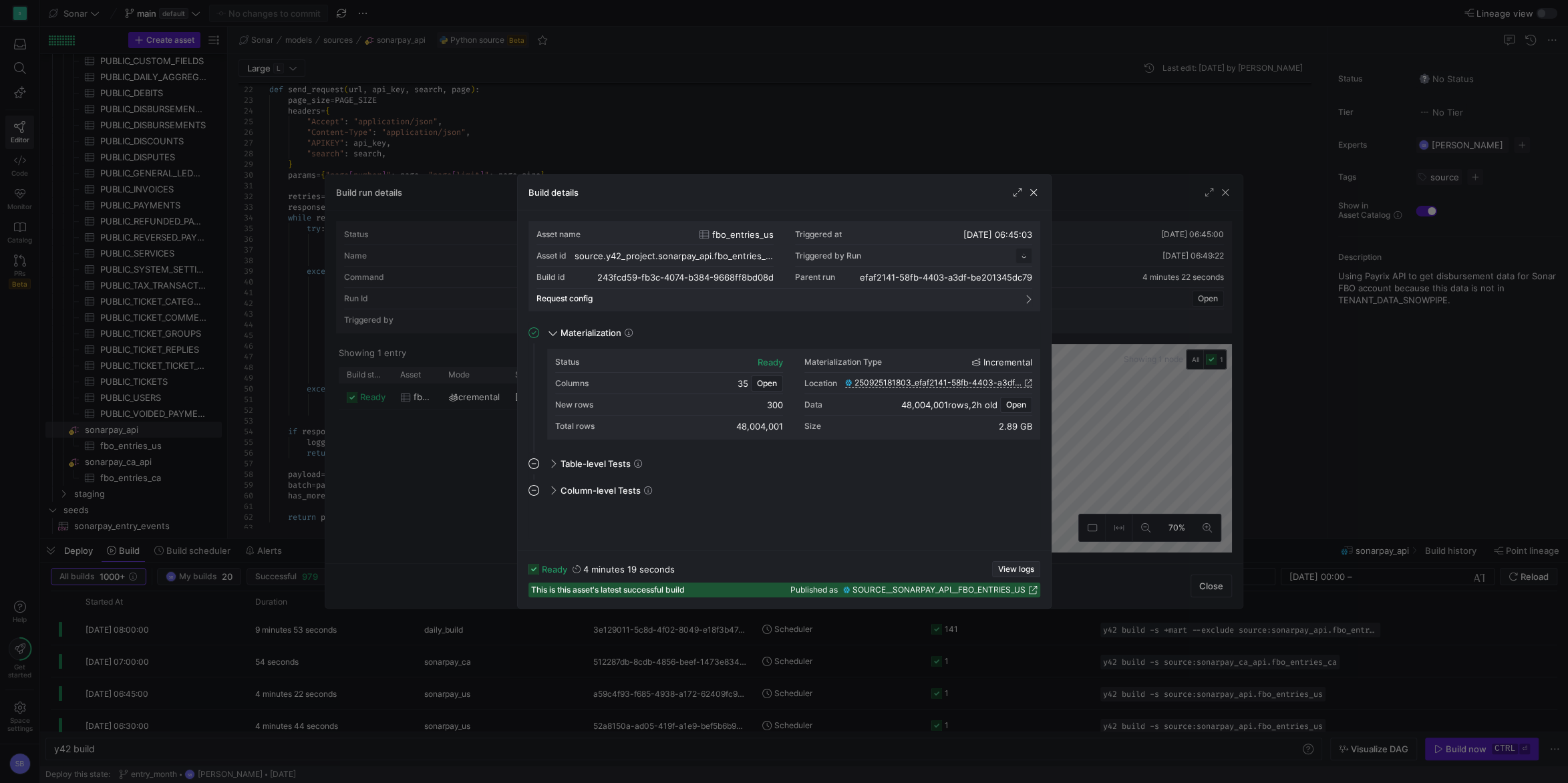
click at [1001, 563] on span "button" at bounding box center [1016, 569] width 46 height 15
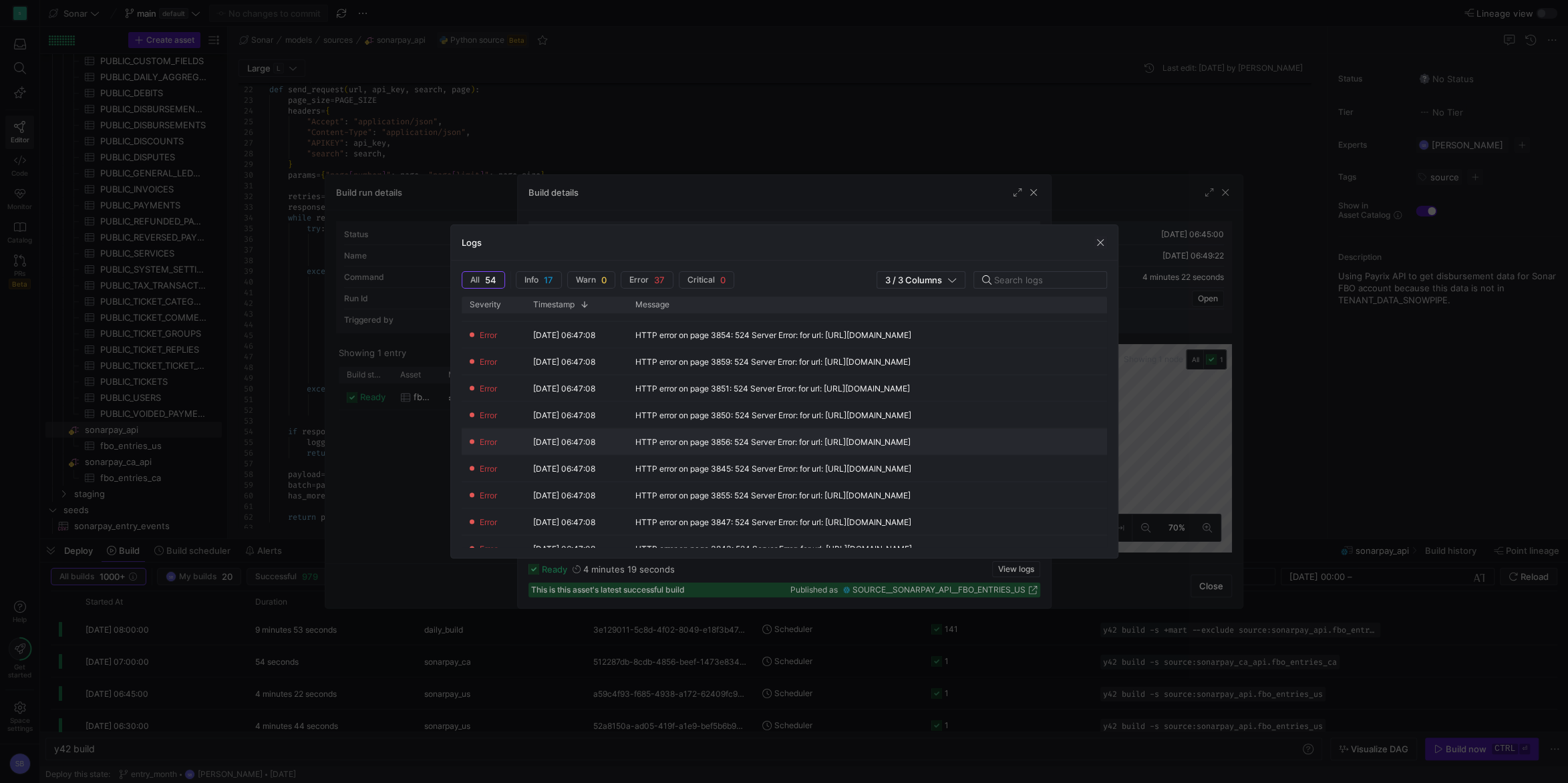
scroll to position [1289, 0]
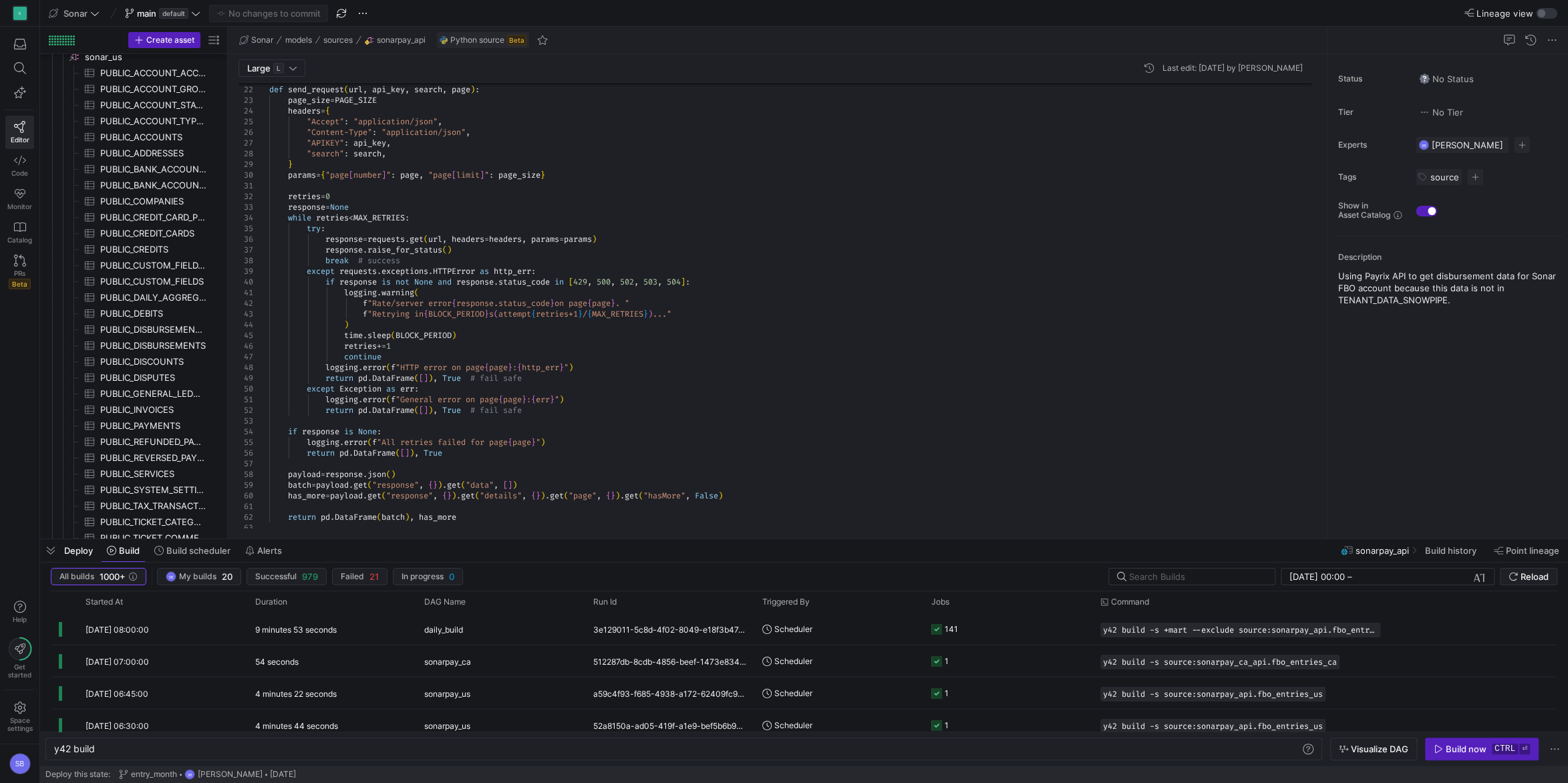
scroll to position [577, 0]
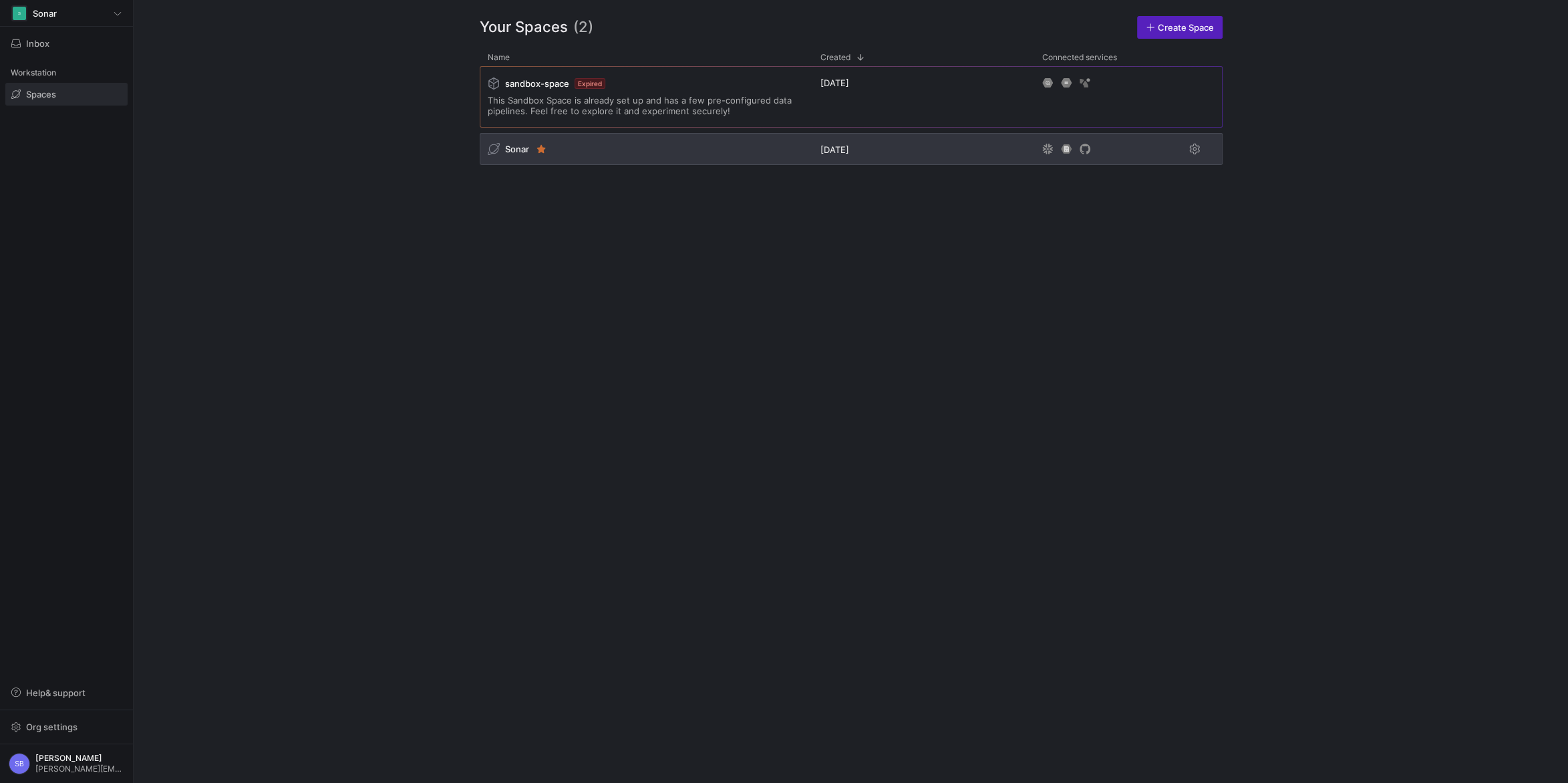
click at [513, 147] on span "Sonar" at bounding box center [517, 149] width 24 height 11
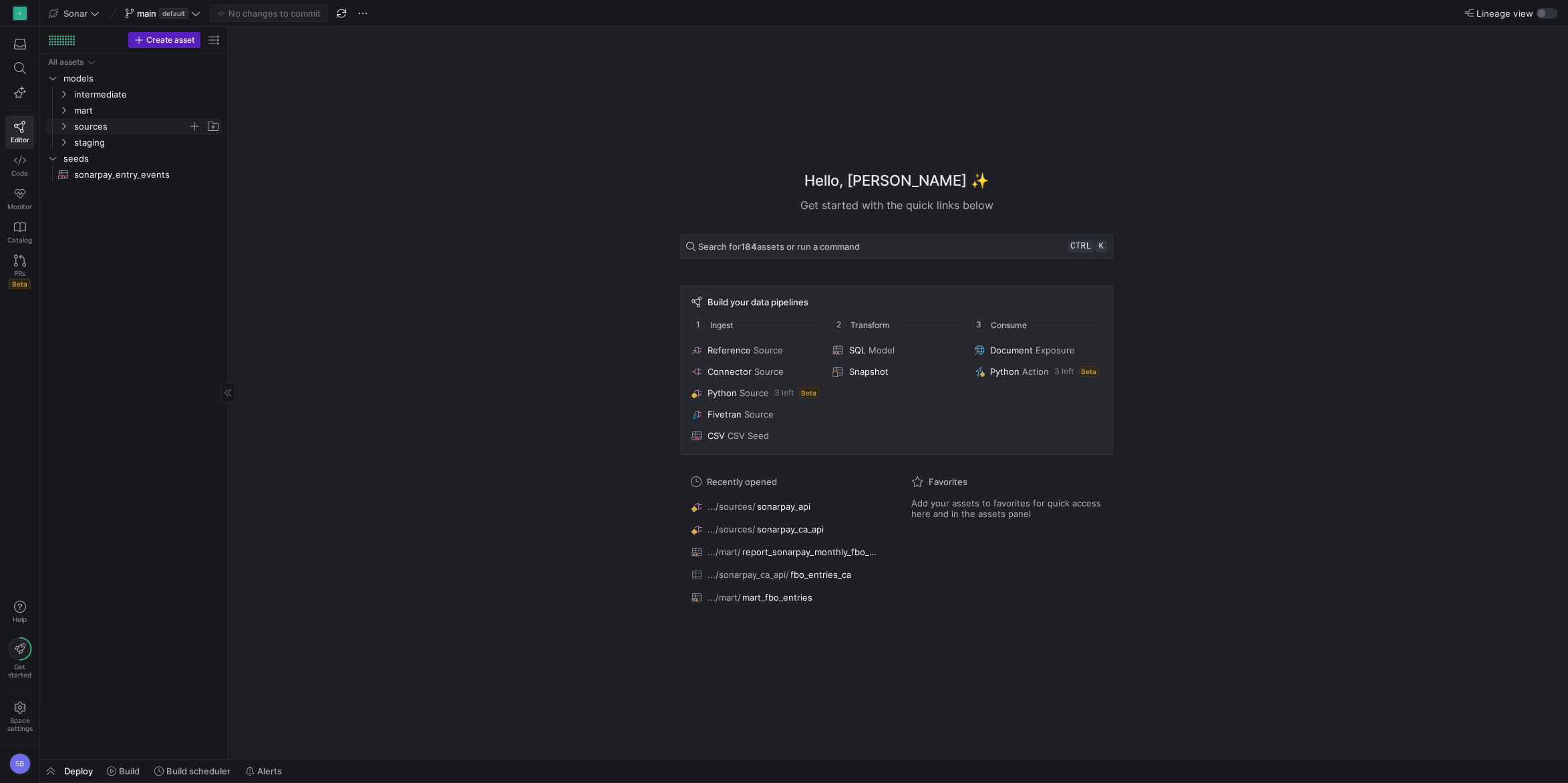
click at [64, 126] on icon "Press SPACE to select this row." at bounding box center [63, 126] width 10 height 8
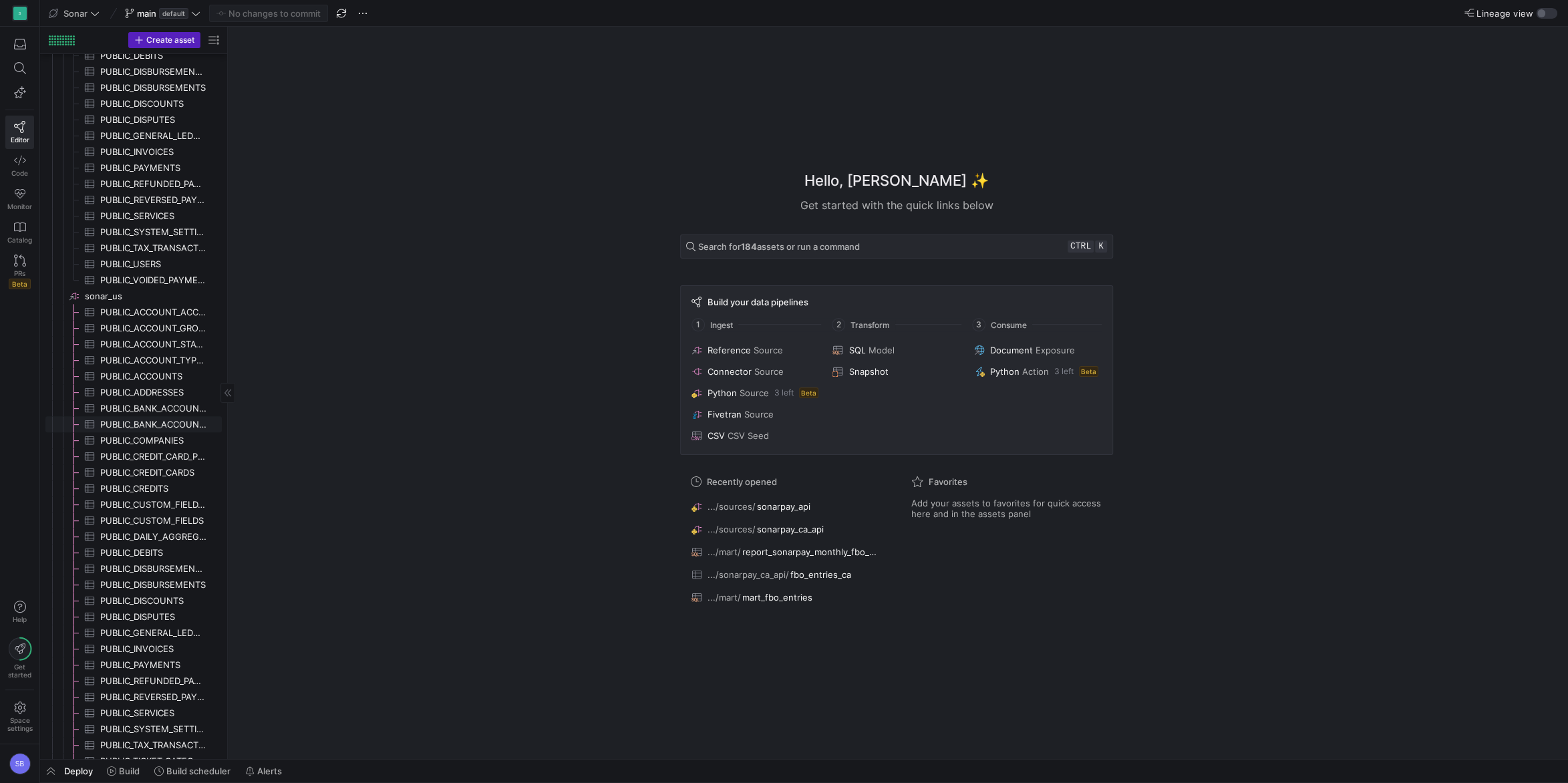
scroll to position [583, 0]
click at [113, 645] on span "sonarpay_api​​​​​​​​" at bounding box center [152, 650] width 135 height 15
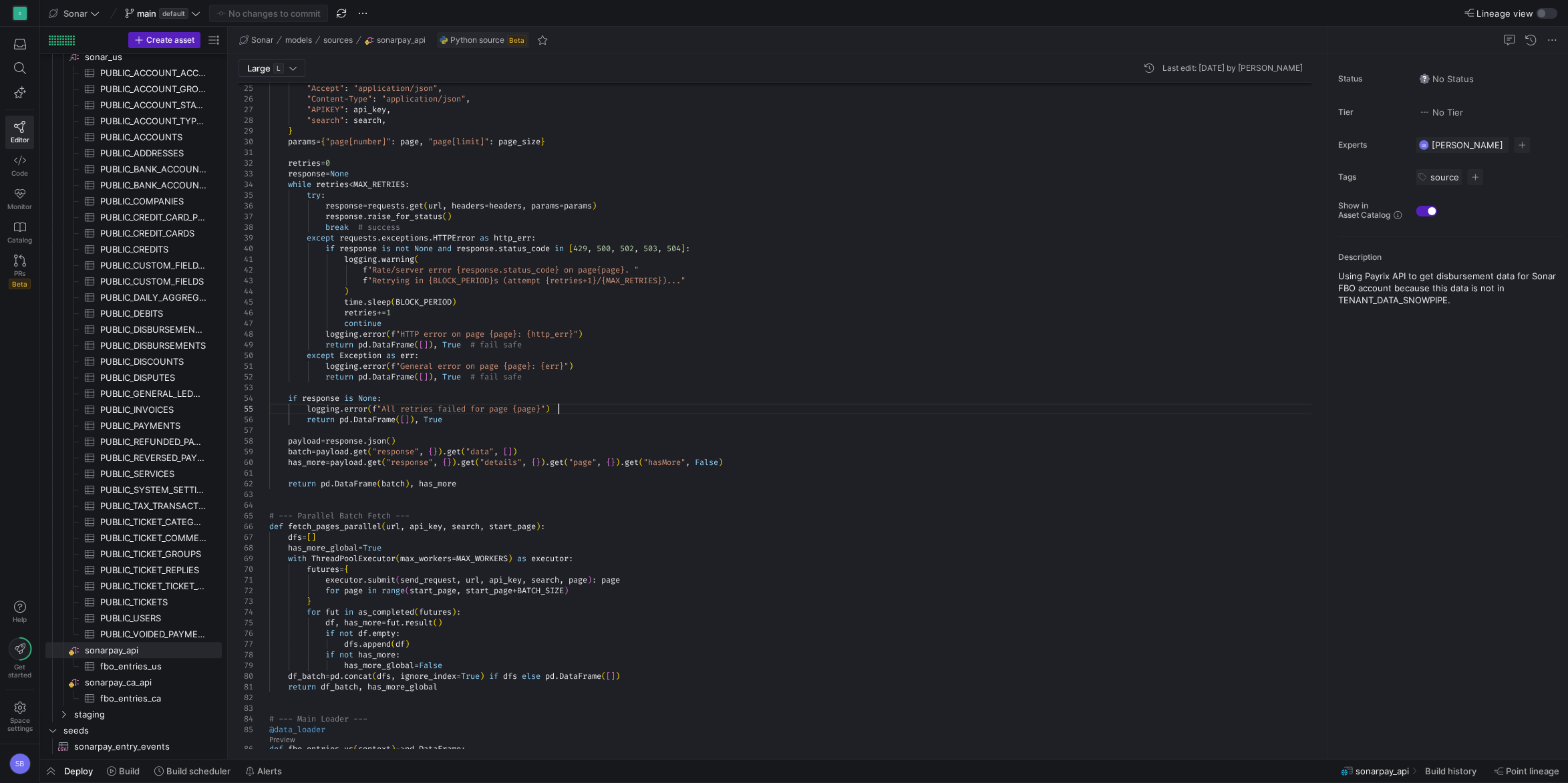
click at [572, 405] on div ""search" : search , } params = { "page[number]" : page , "page[limit]" : page_s…" at bounding box center [795, 568] width 1052 height 1505
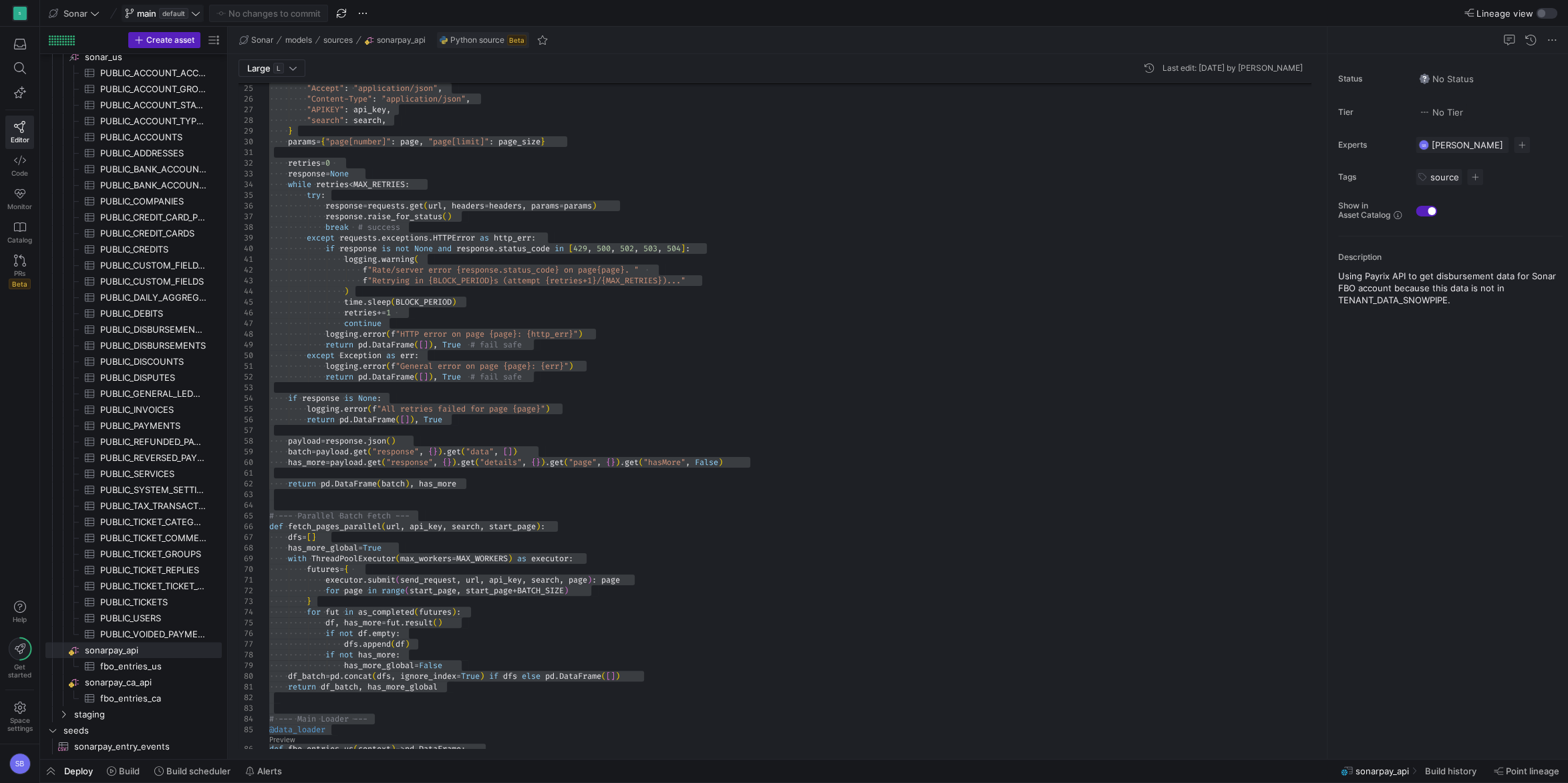
click at [191, 13] on span "main default" at bounding box center [163, 13] width 75 height 11
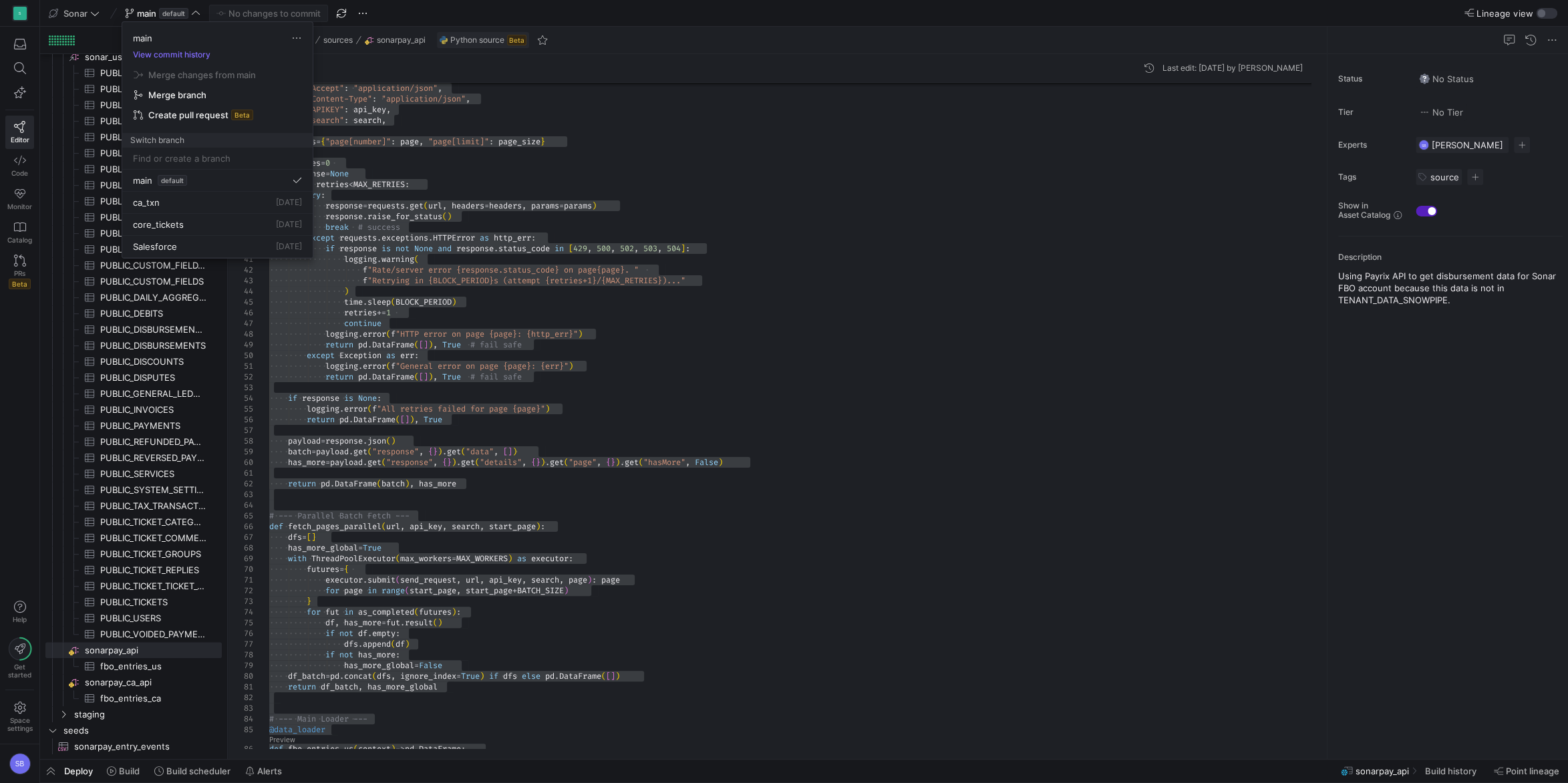
click at [635, 266] on div at bounding box center [784, 391] width 1568 height 783
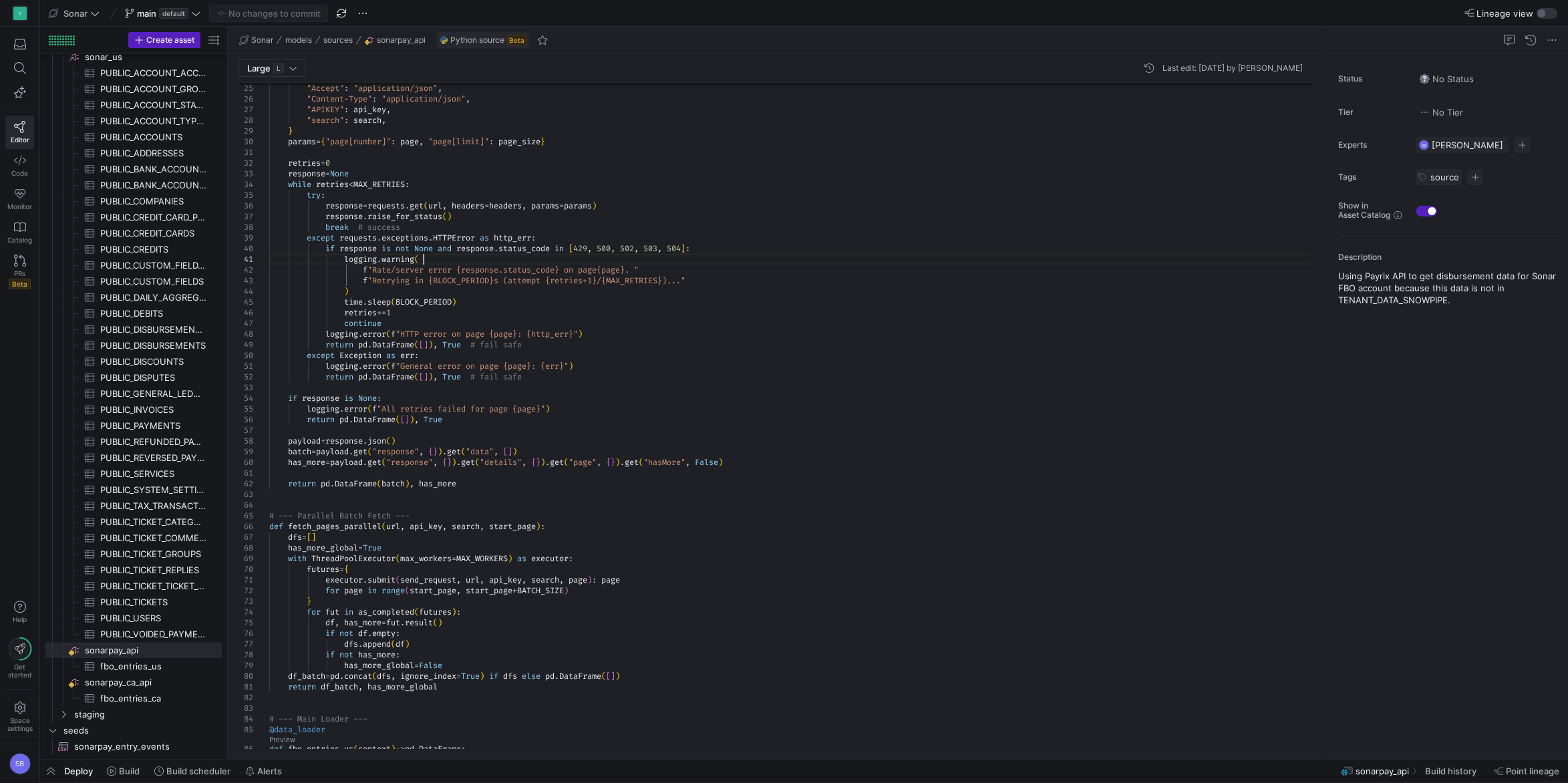
click at [601, 256] on div ""search" : search , } params = { "page[number]" : page , "page[limit]" : page_s…" at bounding box center [795, 568] width 1052 height 1505
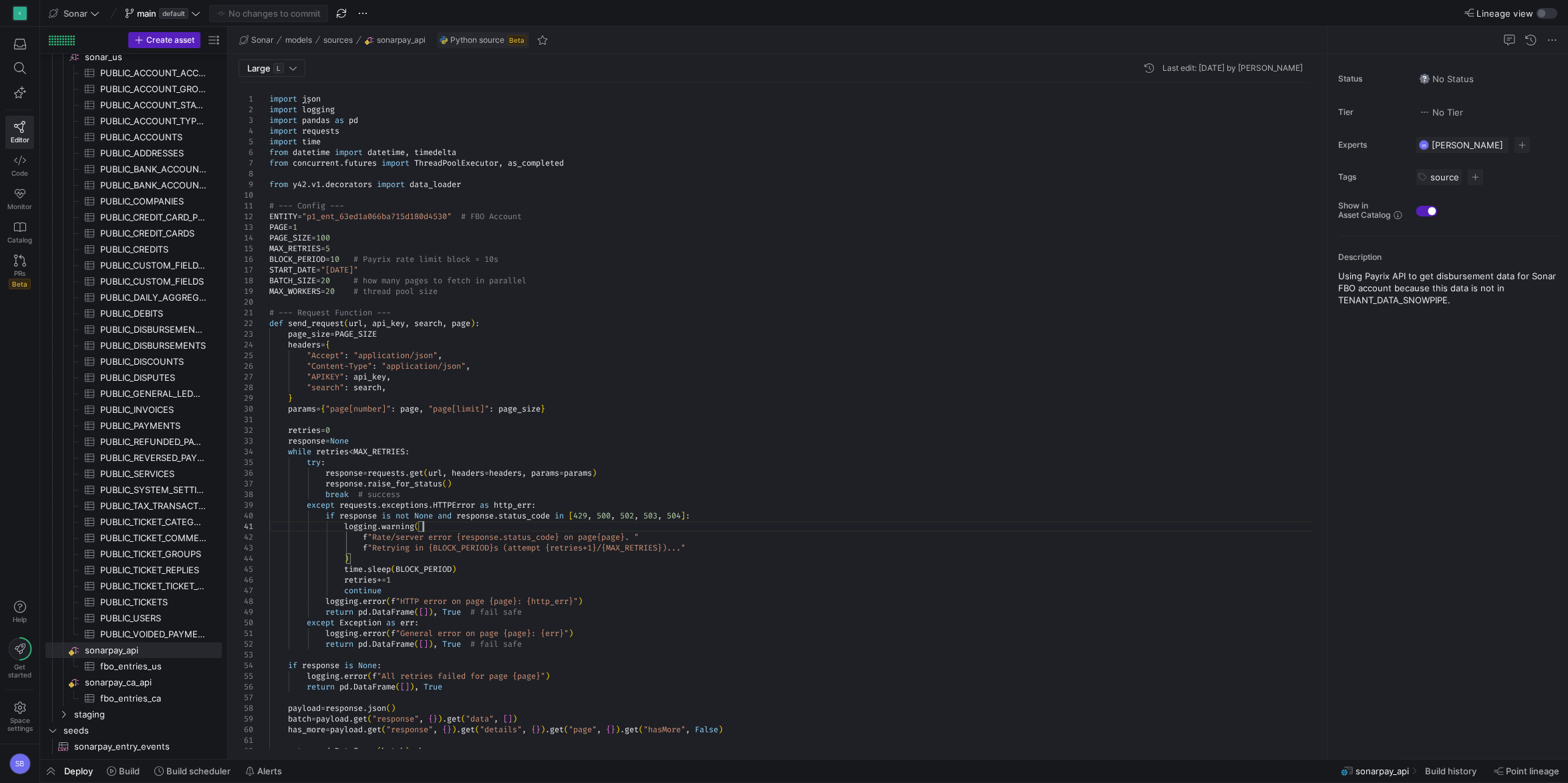
click at [1312, 152] on div at bounding box center [1316, 230] width 10 height 295
